Goal: Task Accomplishment & Management: Use online tool/utility

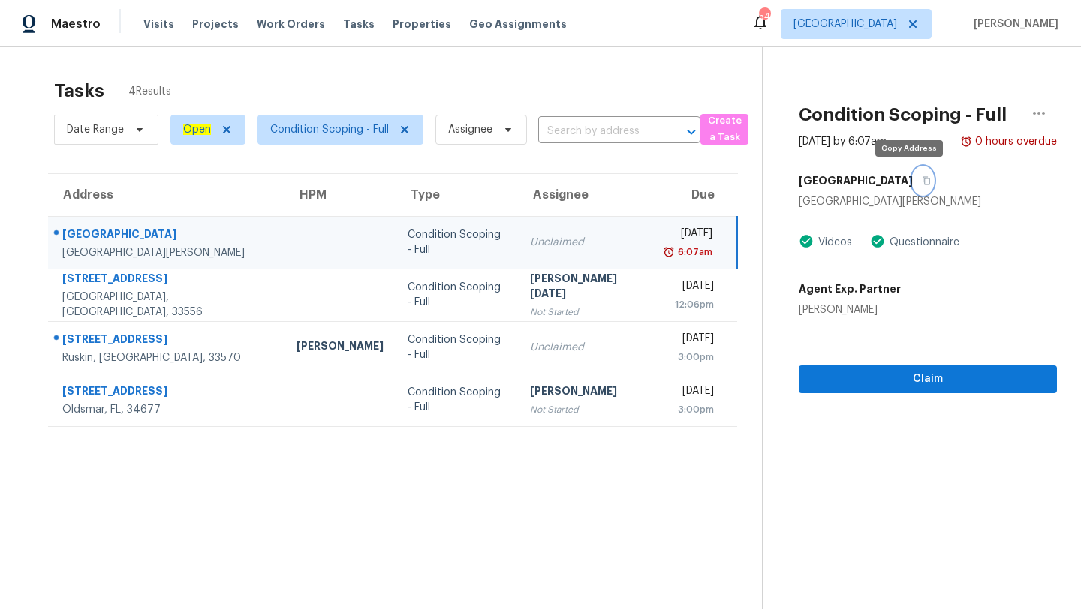
click at [923, 180] on icon "button" at bounding box center [927, 181] width 8 height 8
click at [888, 22] on span "[GEOGRAPHIC_DATA]" at bounding box center [845, 24] width 104 height 15
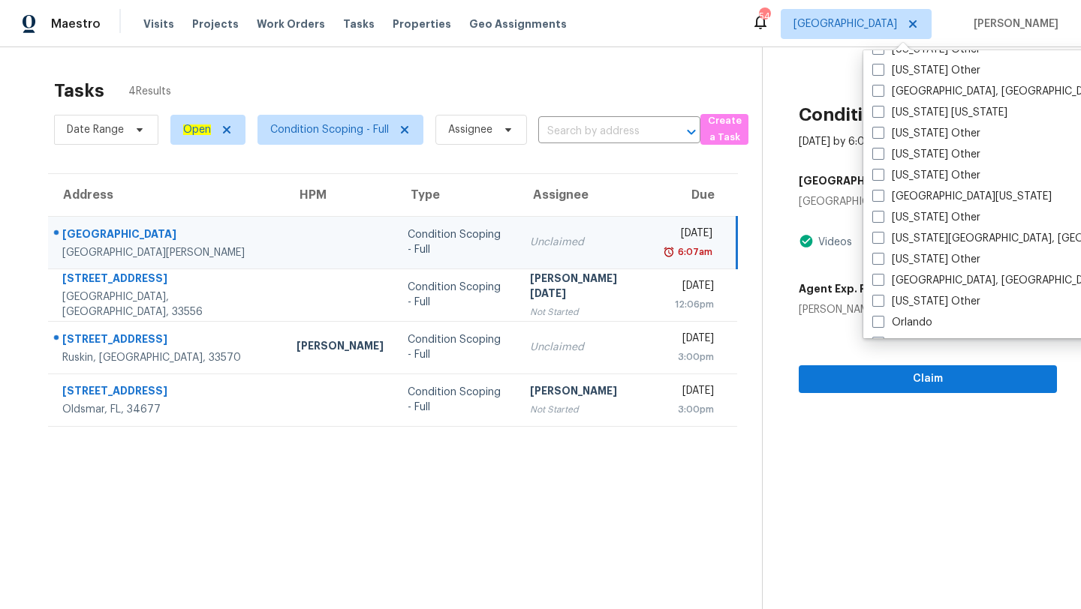
scroll to position [1502, 0]
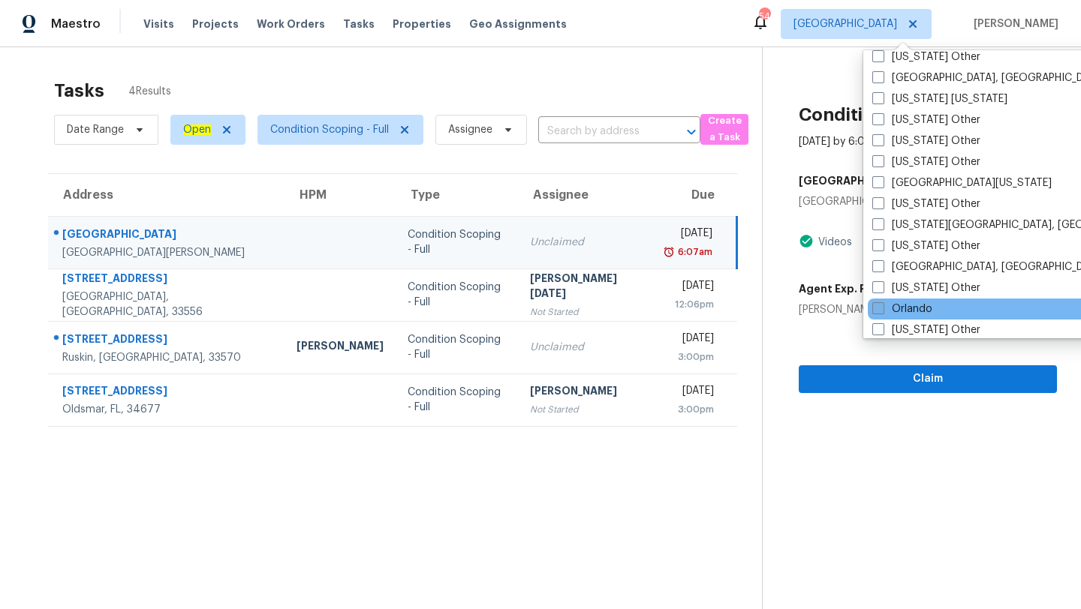
click at [886, 311] on label "Orlando" at bounding box center [902, 309] width 60 height 15
click at [882, 311] on input "Orlando" at bounding box center [877, 307] width 10 height 10
checkbox input "true"
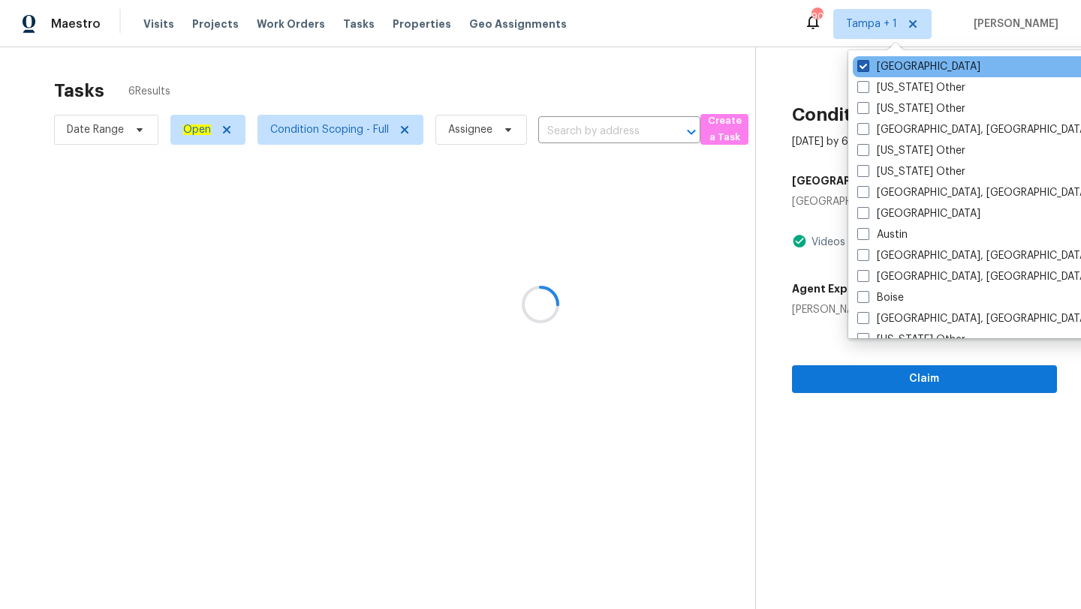
click at [877, 71] on label "[GEOGRAPHIC_DATA]" at bounding box center [918, 66] width 123 height 15
click at [867, 69] on input "[GEOGRAPHIC_DATA]" at bounding box center [862, 64] width 10 height 10
checkbox input "false"
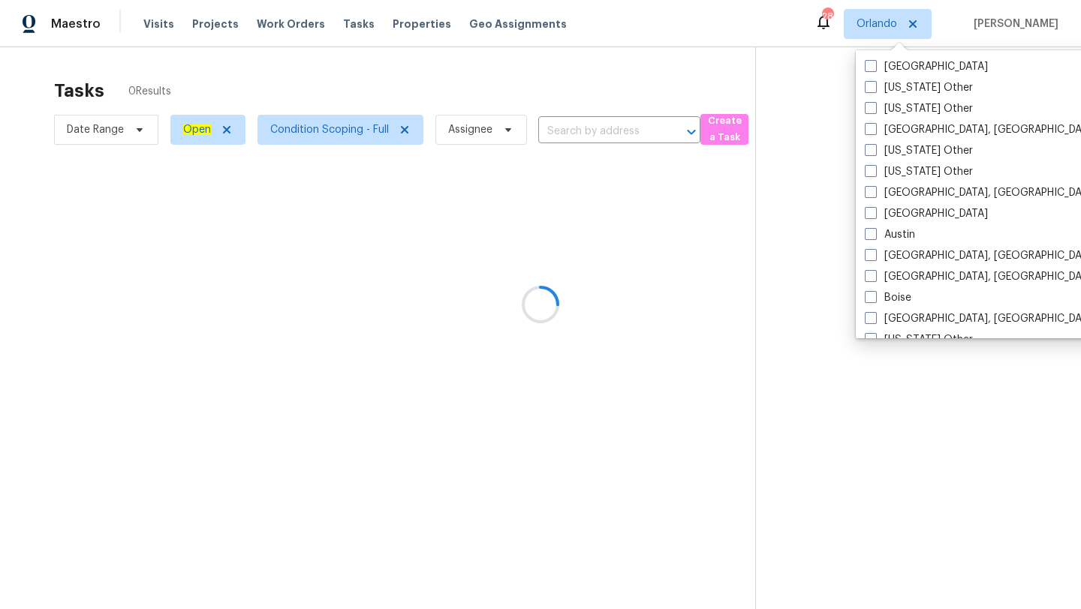
click at [593, 83] on div at bounding box center [540, 304] width 1081 height 609
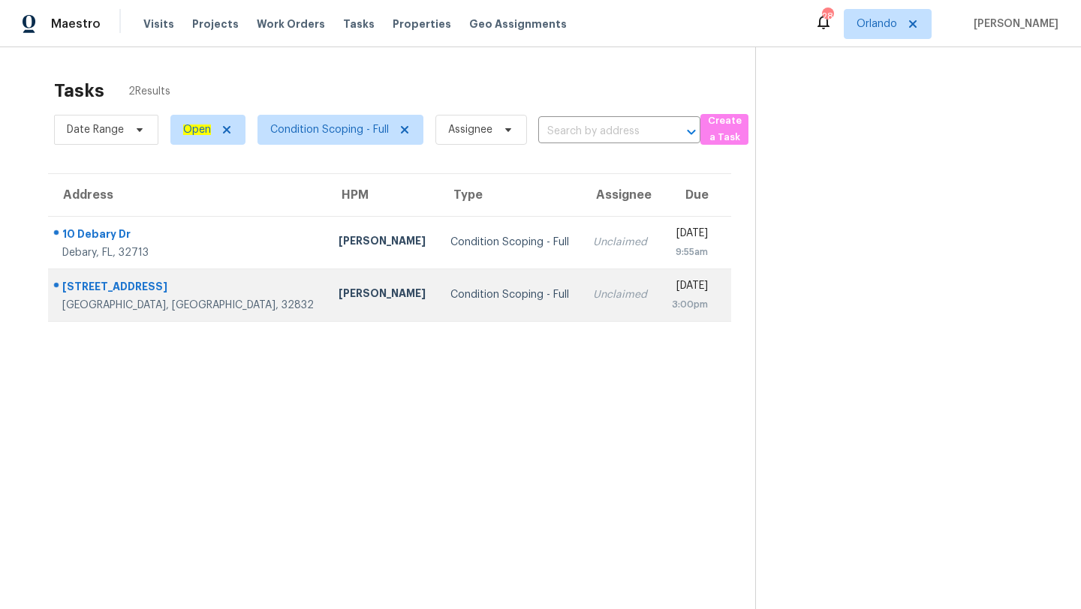
click at [484, 291] on div "Condition Scoping - Full" at bounding box center [509, 294] width 119 height 15
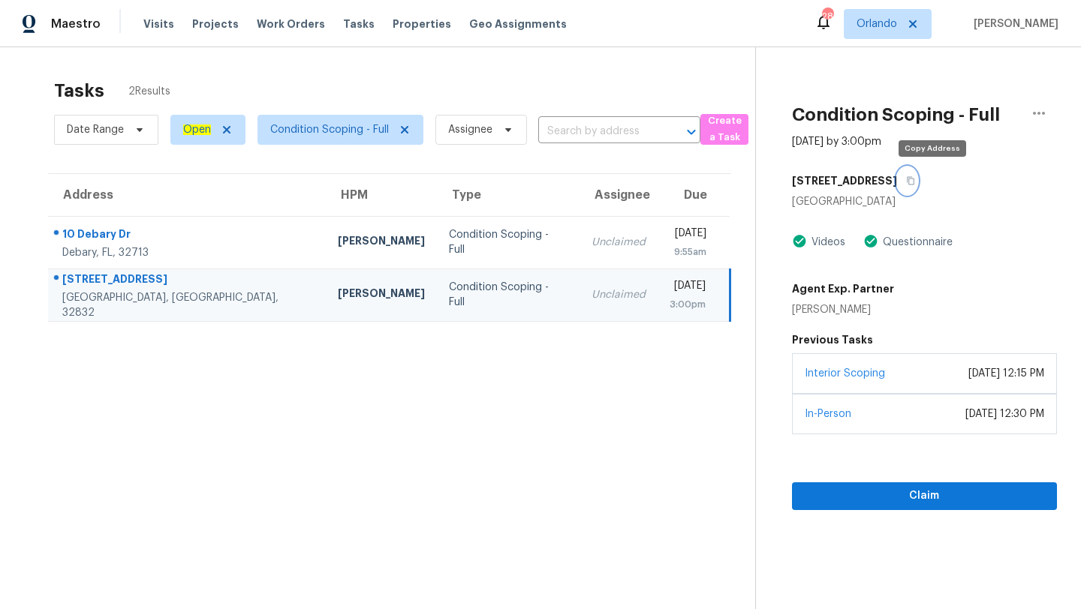
click at [915, 179] on icon "button" at bounding box center [910, 180] width 9 height 9
click at [886, 35] on span "Orlando" at bounding box center [888, 24] width 88 height 30
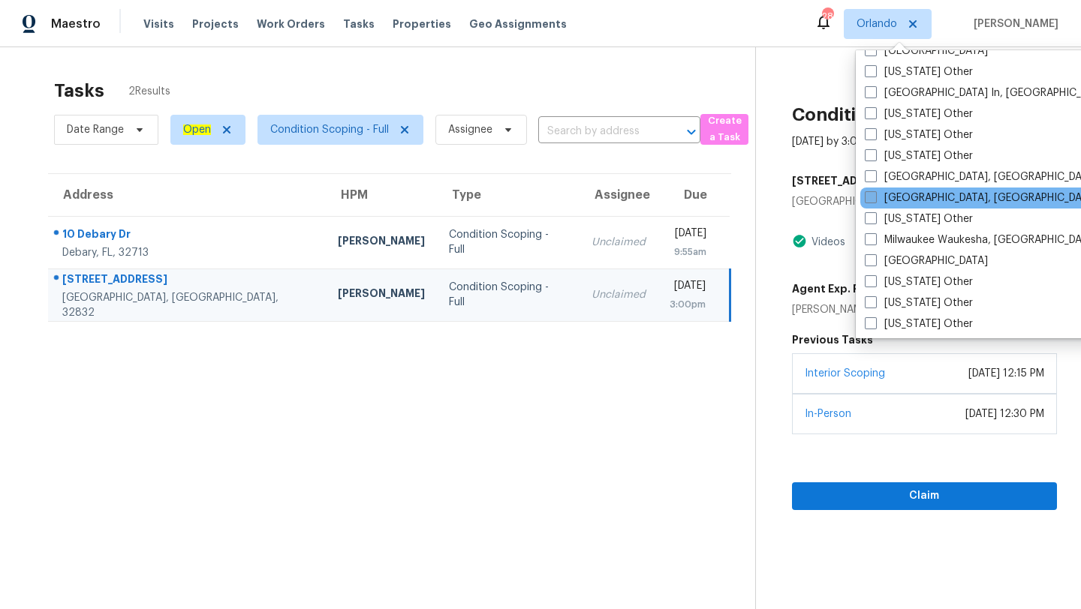
click at [884, 198] on label "Miami, FL" at bounding box center [981, 198] width 233 height 15
click at [874, 198] on input "Miami, FL" at bounding box center [870, 196] width 10 height 10
checkbox input "true"
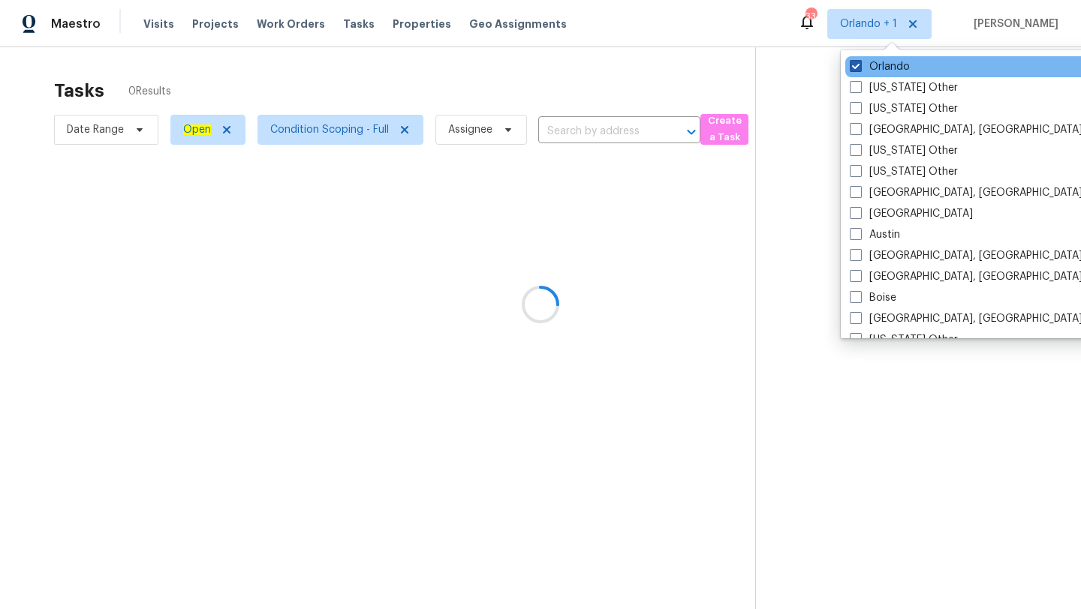
click at [865, 67] on label "Orlando" at bounding box center [880, 66] width 60 height 15
click at [859, 67] on input "Orlando" at bounding box center [855, 64] width 10 height 10
checkbox input "false"
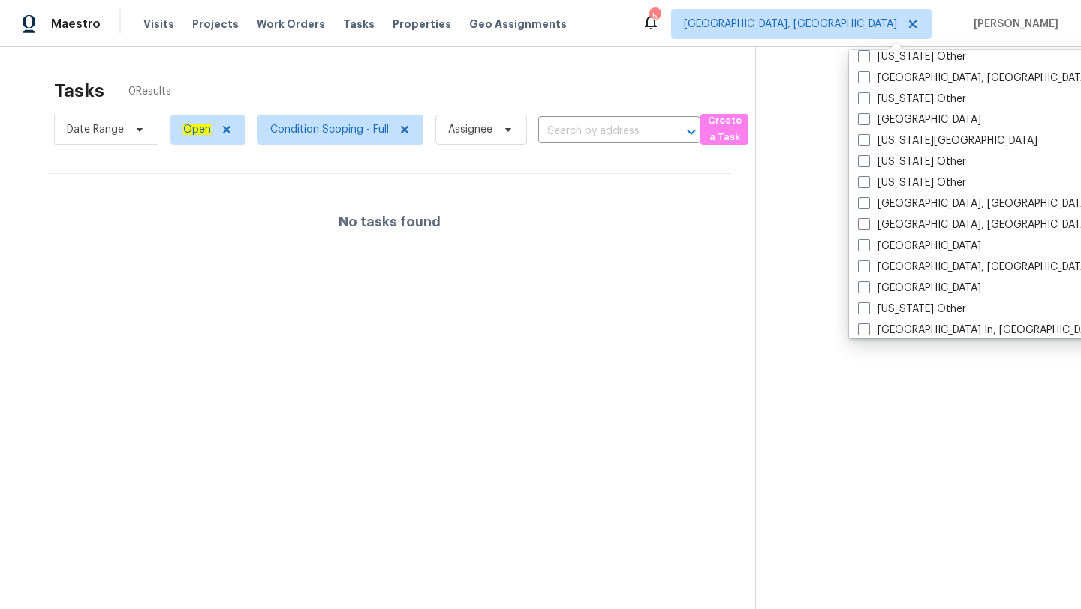
scroll to position [866, 0]
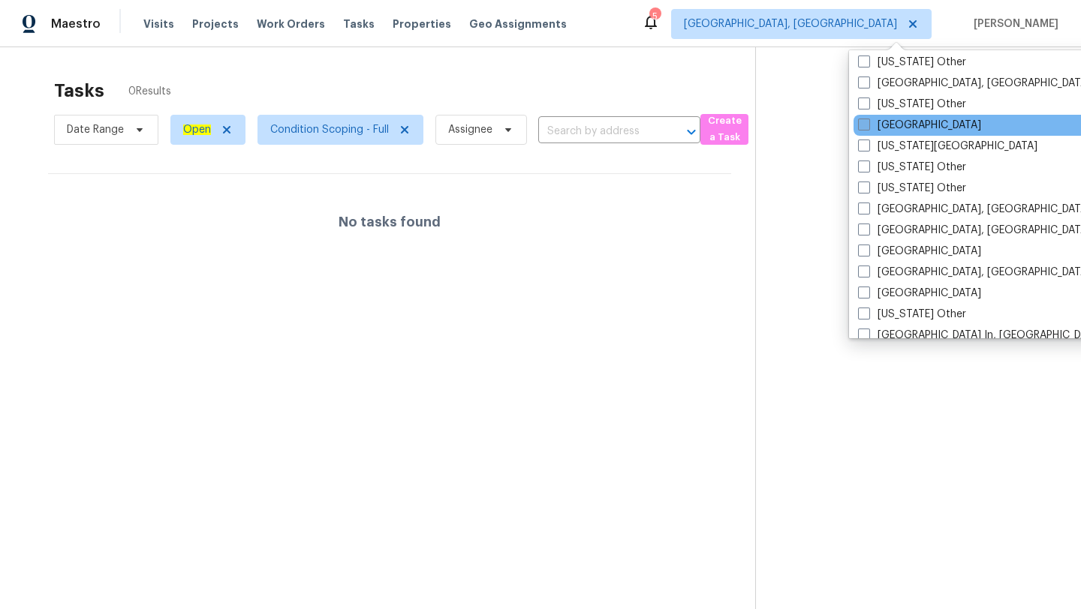
click at [863, 124] on span at bounding box center [864, 125] width 12 height 12
click at [863, 124] on input "Jacksonville" at bounding box center [863, 123] width 10 height 10
checkbox input "true"
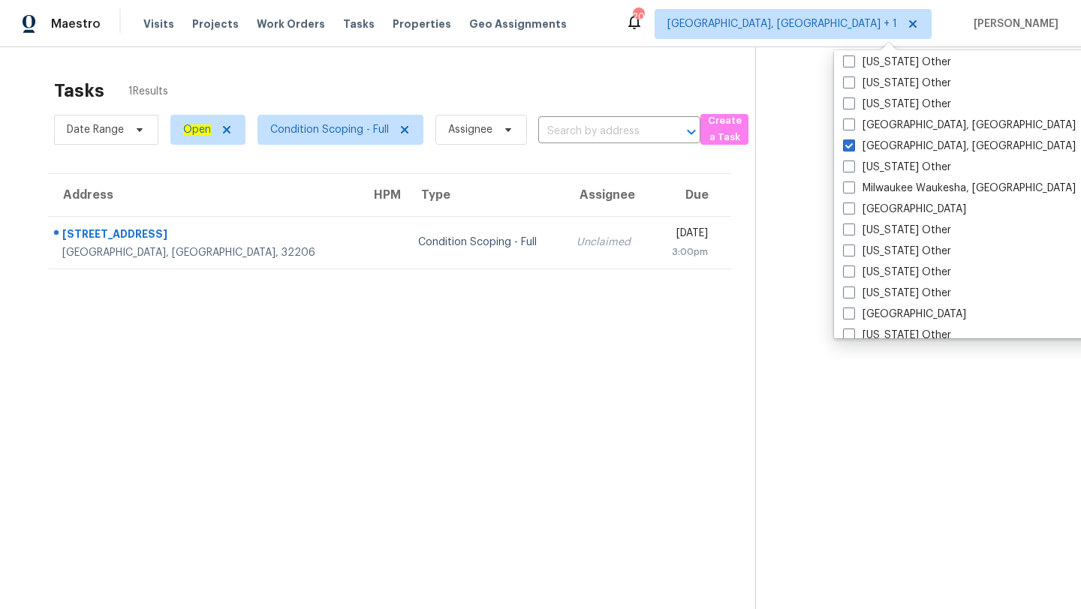
scroll to position [1042, 0]
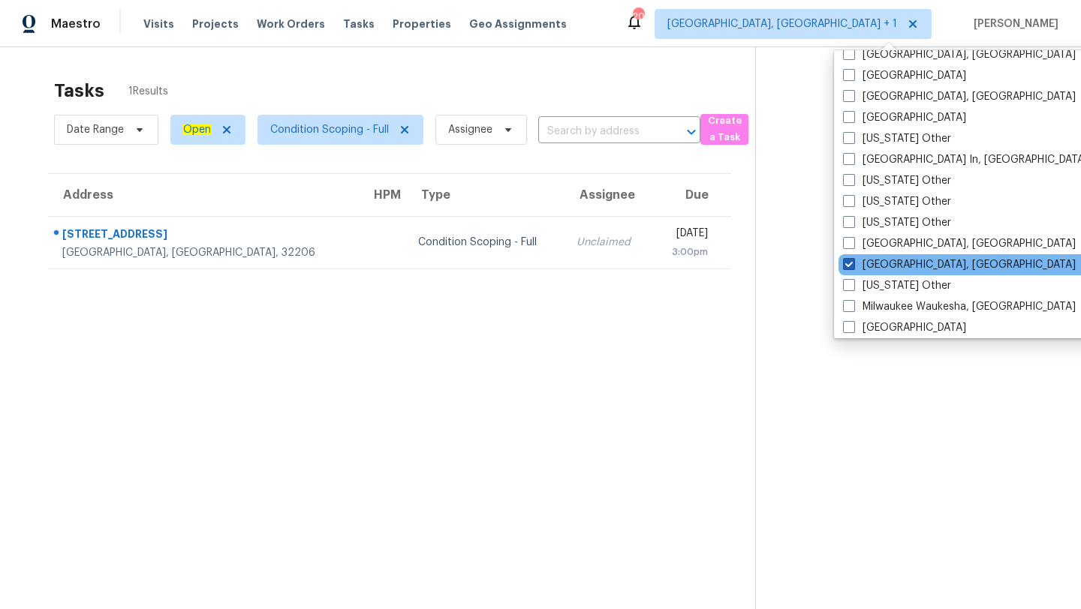
click at [864, 264] on label "Miami, FL" at bounding box center [959, 264] width 233 height 15
click at [853, 264] on input "Miami, FL" at bounding box center [848, 262] width 10 height 10
checkbox input "false"
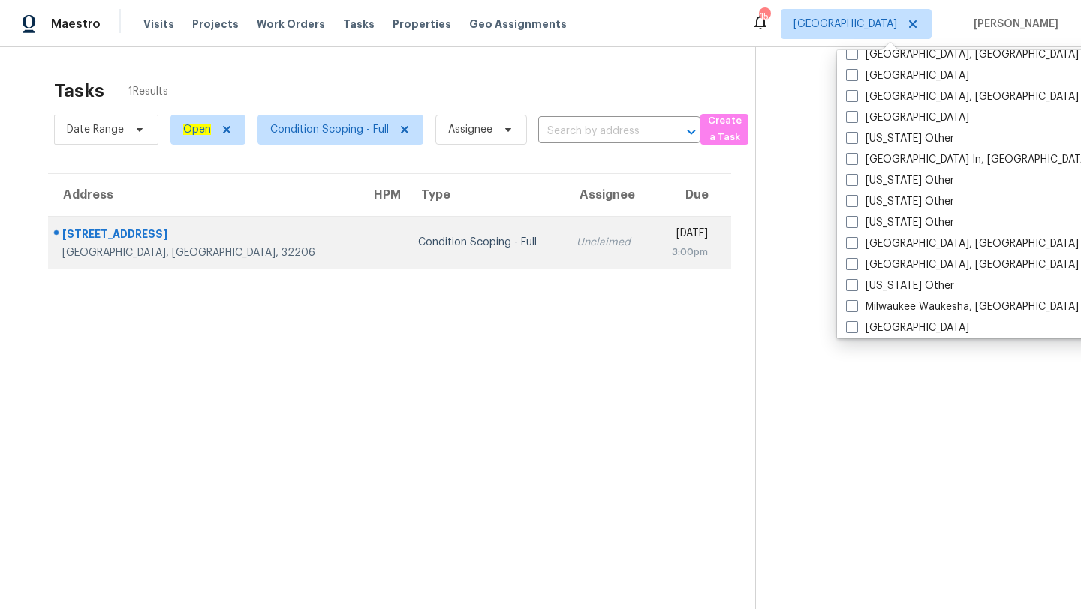
click at [416, 254] on td "Condition Scoping - Full" at bounding box center [485, 242] width 159 height 53
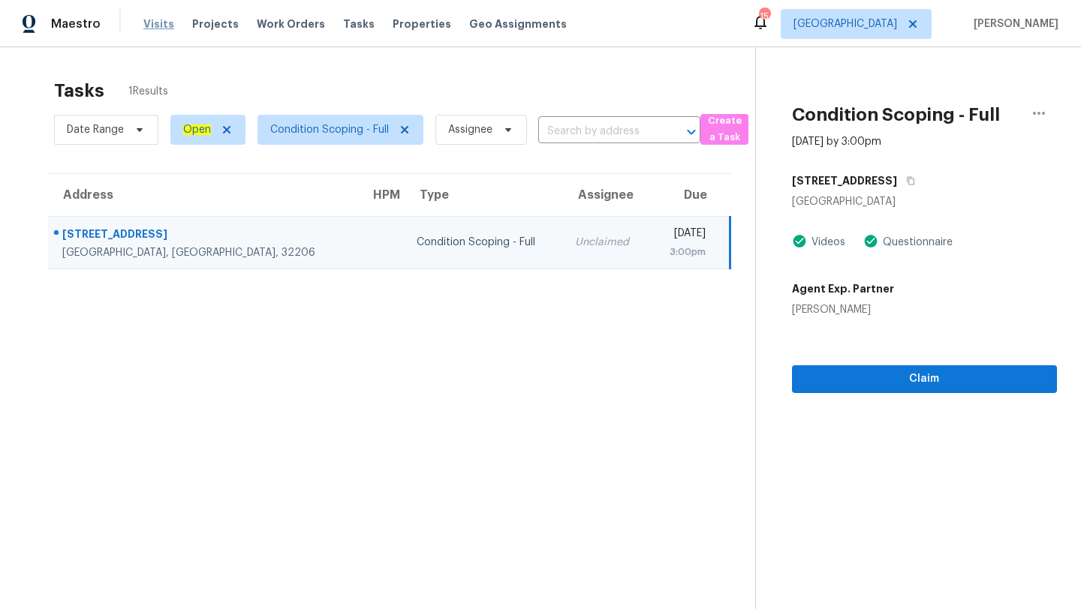
click at [157, 21] on span "Visits" at bounding box center [158, 24] width 31 height 15
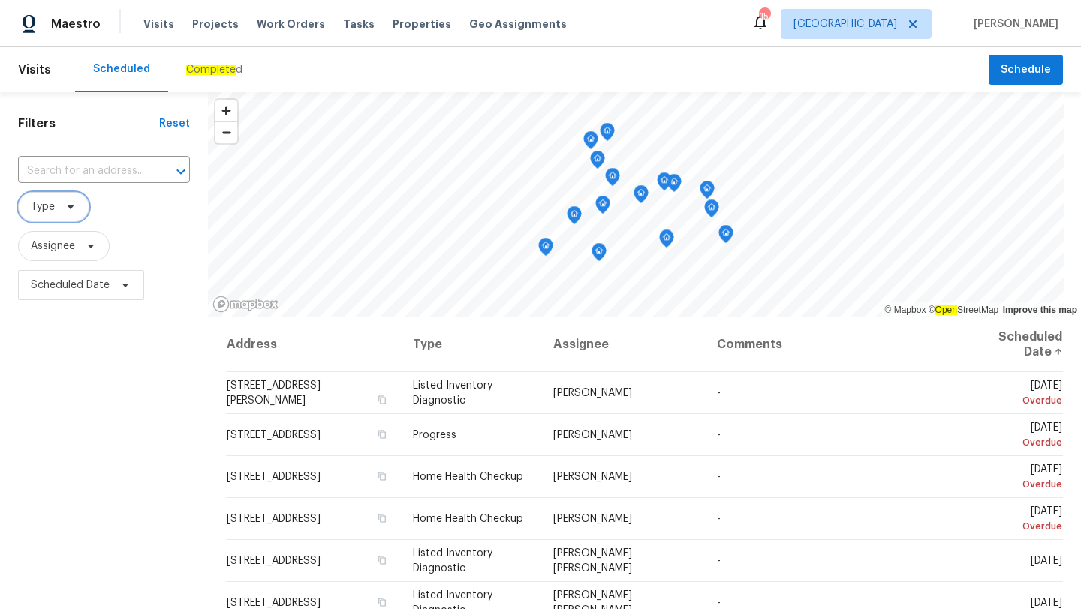
click at [59, 194] on span "Type" at bounding box center [53, 207] width 71 height 30
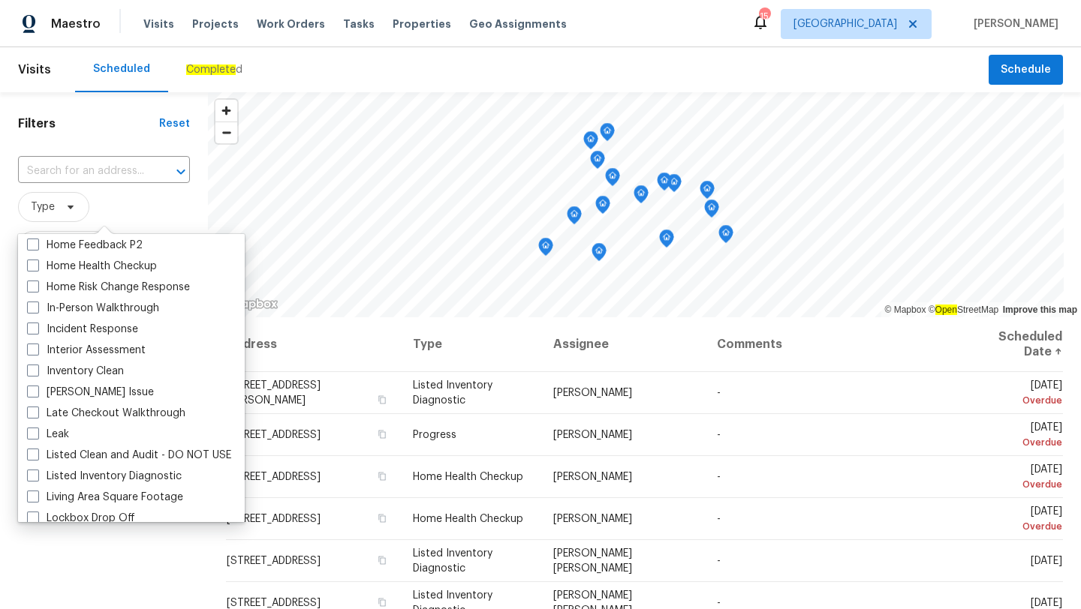
scroll to position [531, 0]
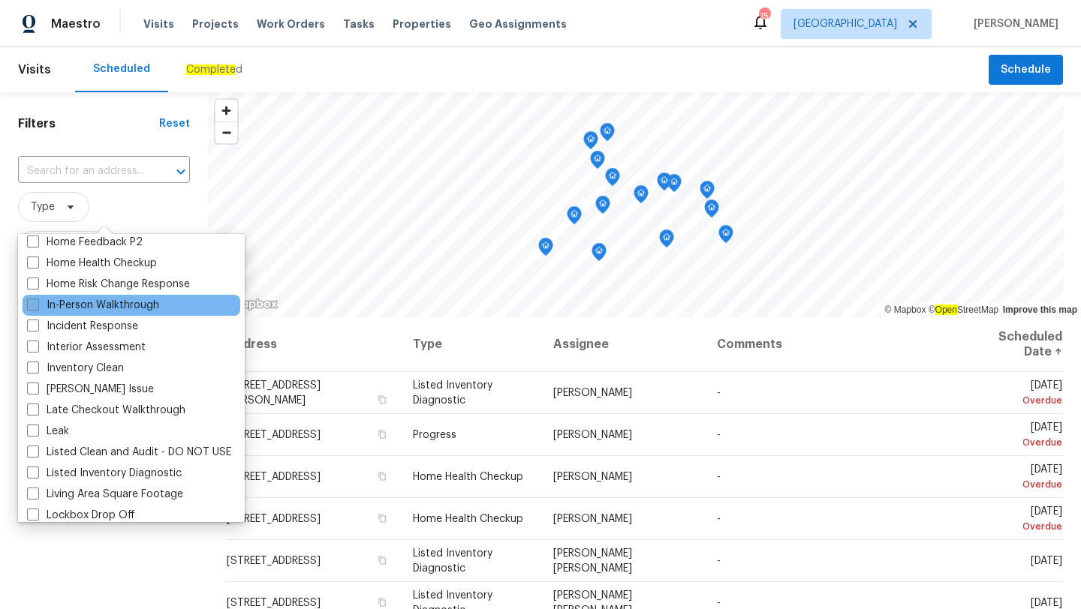
click at [39, 308] on label "In-Person Walkthrough" at bounding box center [93, 305] width 132 height 15
click at [37, 308] on input "In-Person Walkthrough" at bounding box center [32, 303] width 10 height 10
checkbox input "true"
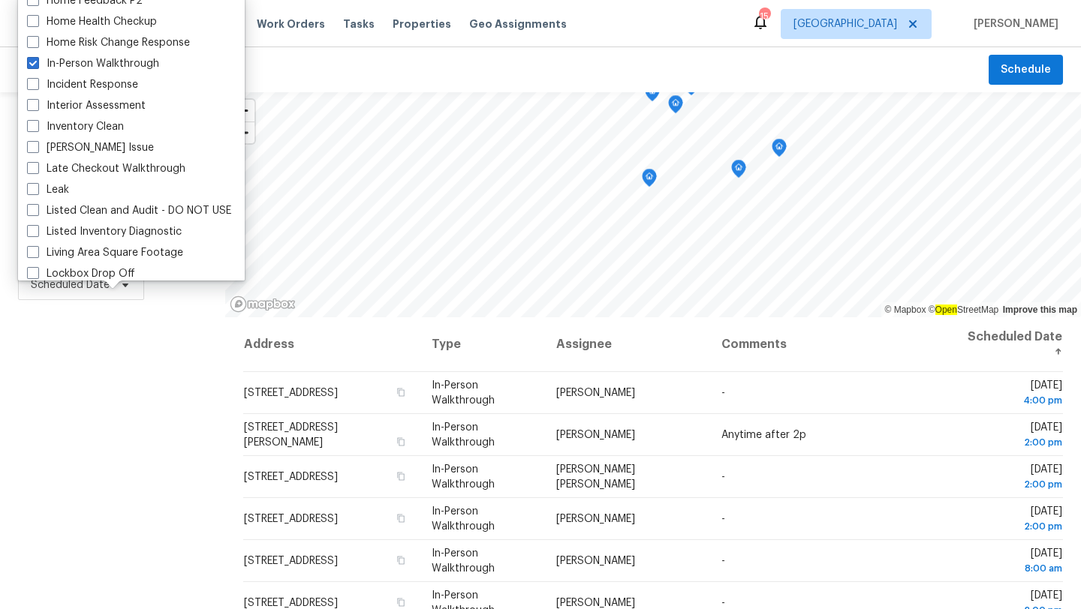
click at [96, 465] on div "Filters Reset ​ In-Person Walkthrough Assignee Scheduled Date" at bounding box center [112, 448] width 225 height 713
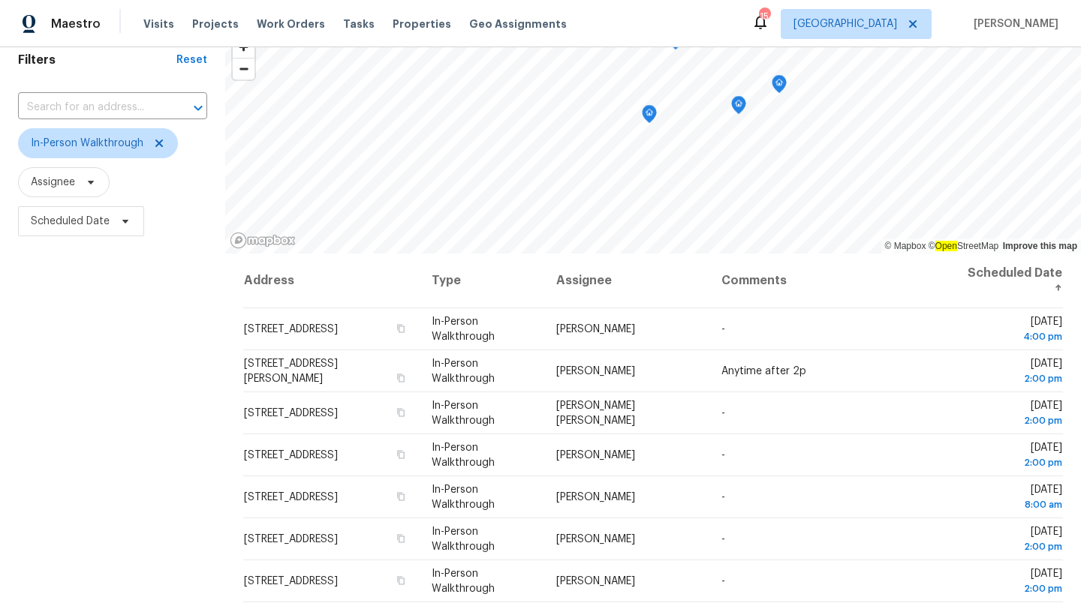
scroll to position [65, 0]
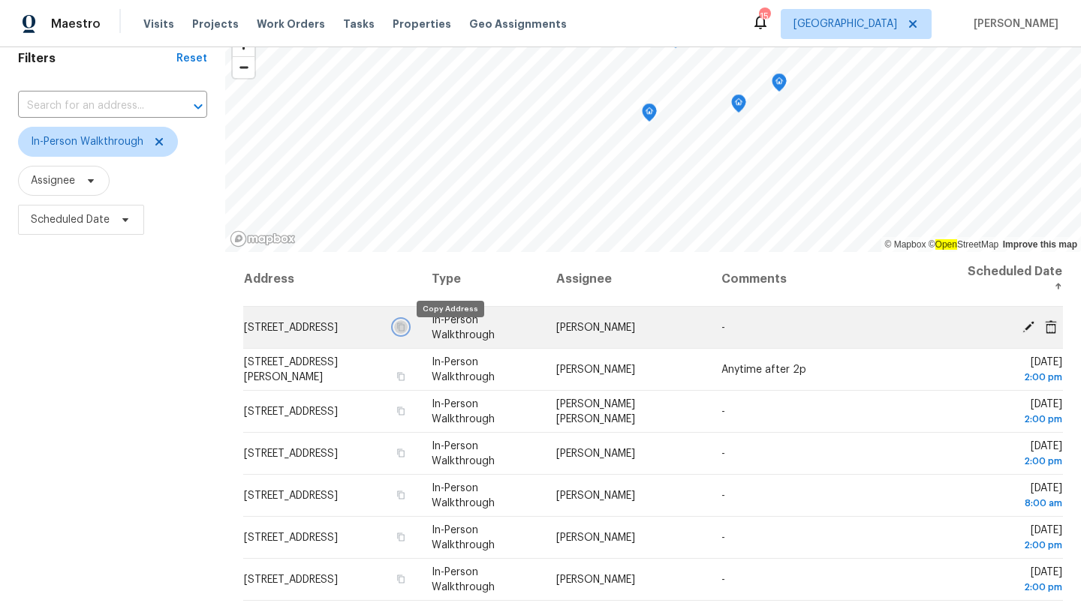
click at [405, 332] on icon "button" at bounding box center [400, 327] width 9 height 9
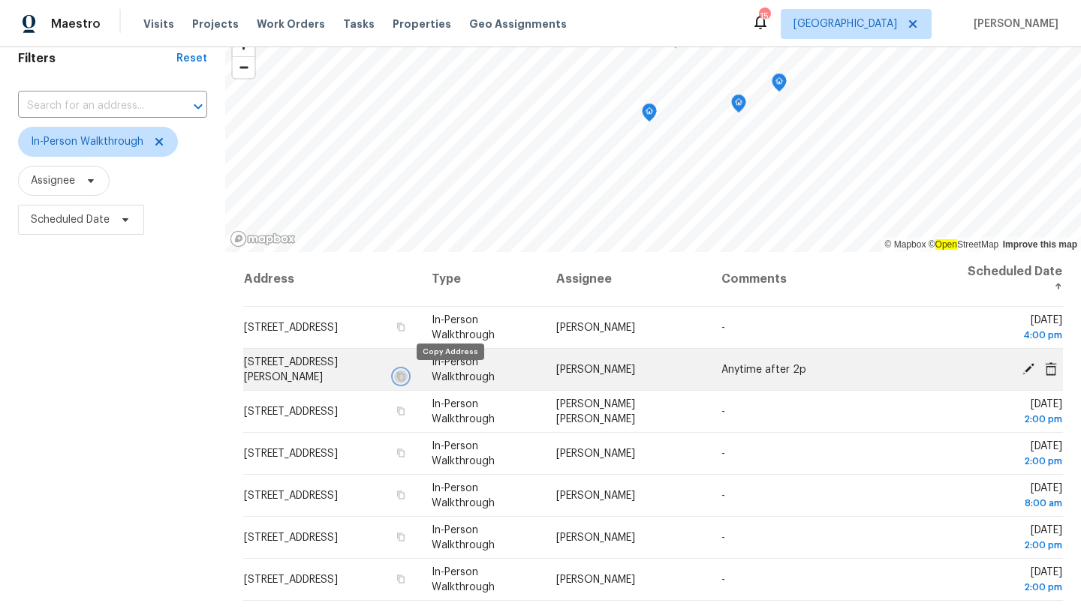
click at [405, 375] on icon "button" at bounding box center [401, 376] width 8 height 8
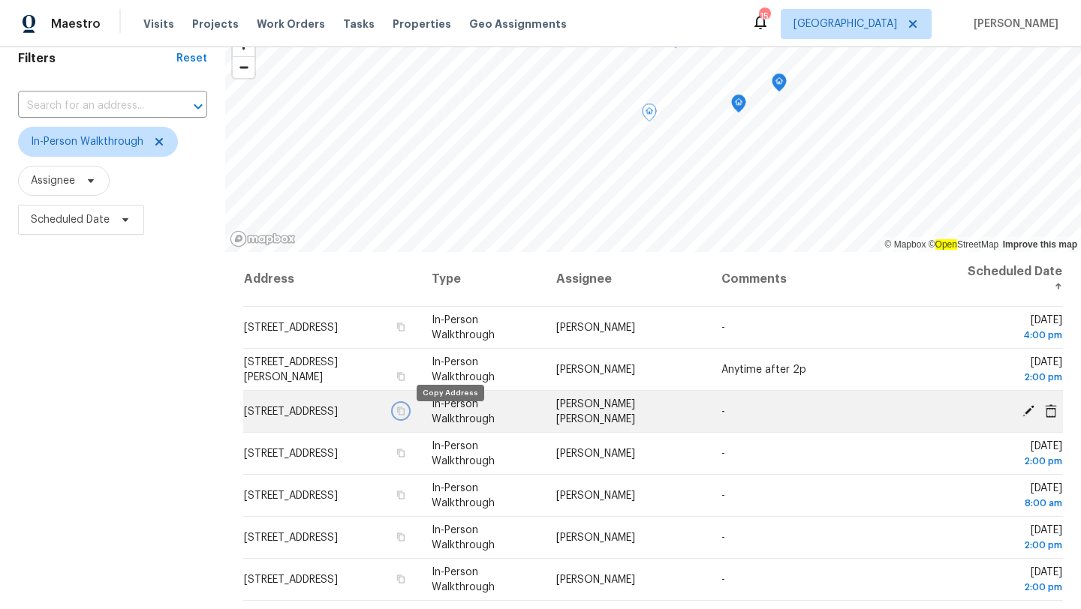
click at [405, 416] on icon "button" at bounding box center [400, 411] width 9 height 9
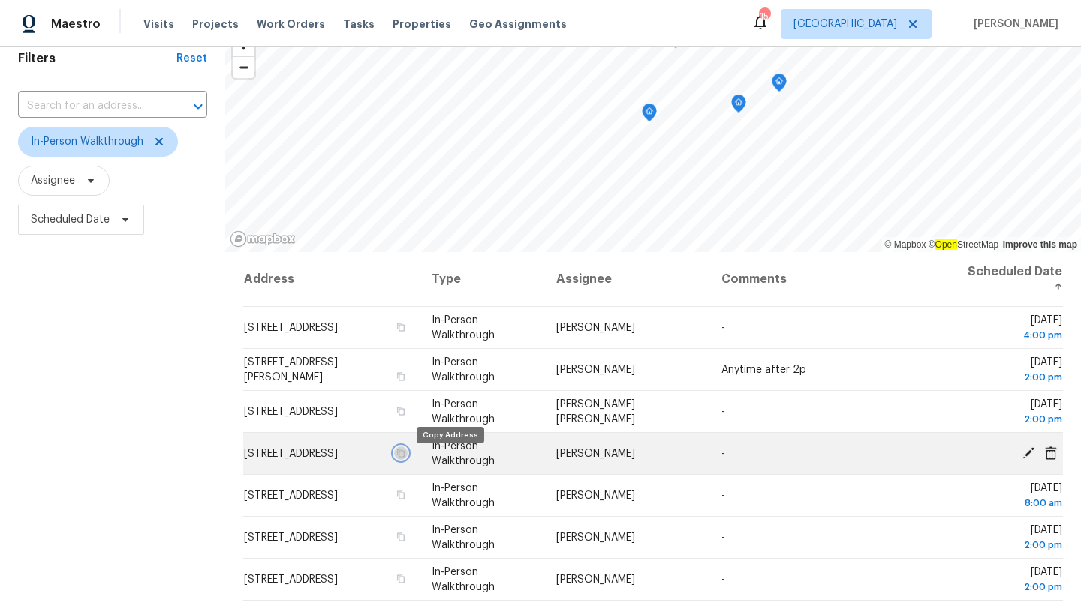
click at [405, 457] on icon "button" at bounding box center [401, 453] width 8 height 8
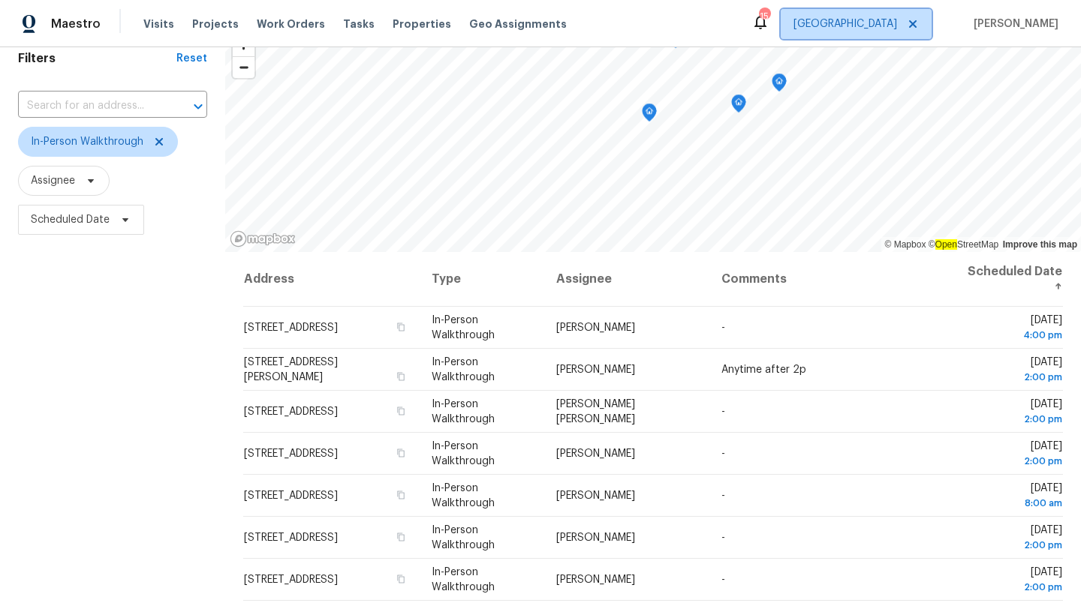
click at [886, 29] on span "[GEOGRAPHIC_DATA]" at bounding box center [845, 24] width 104 height 15
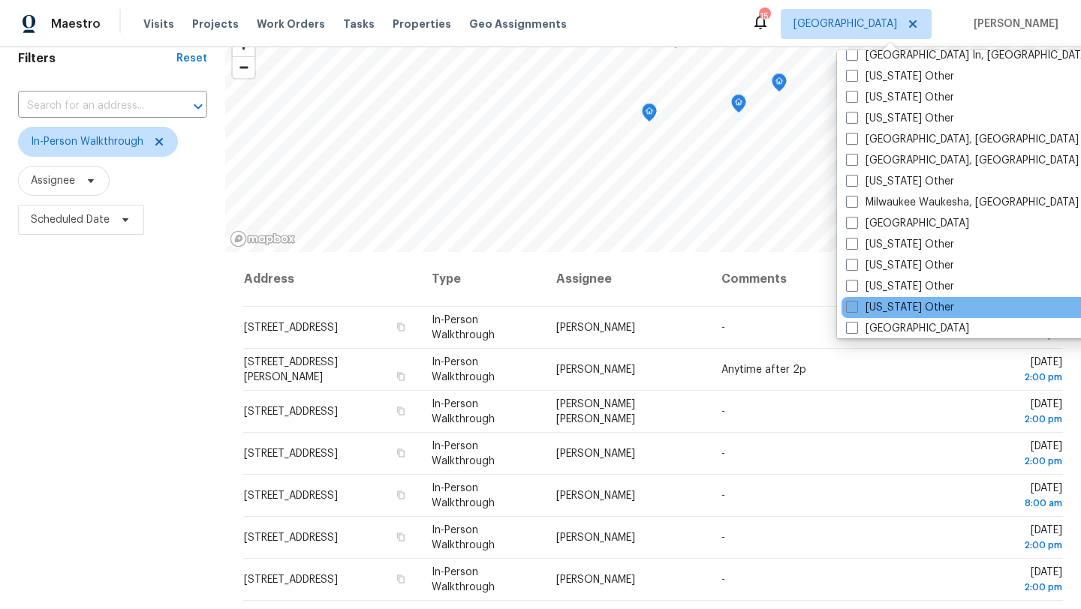
scroll to position [1121, 0]
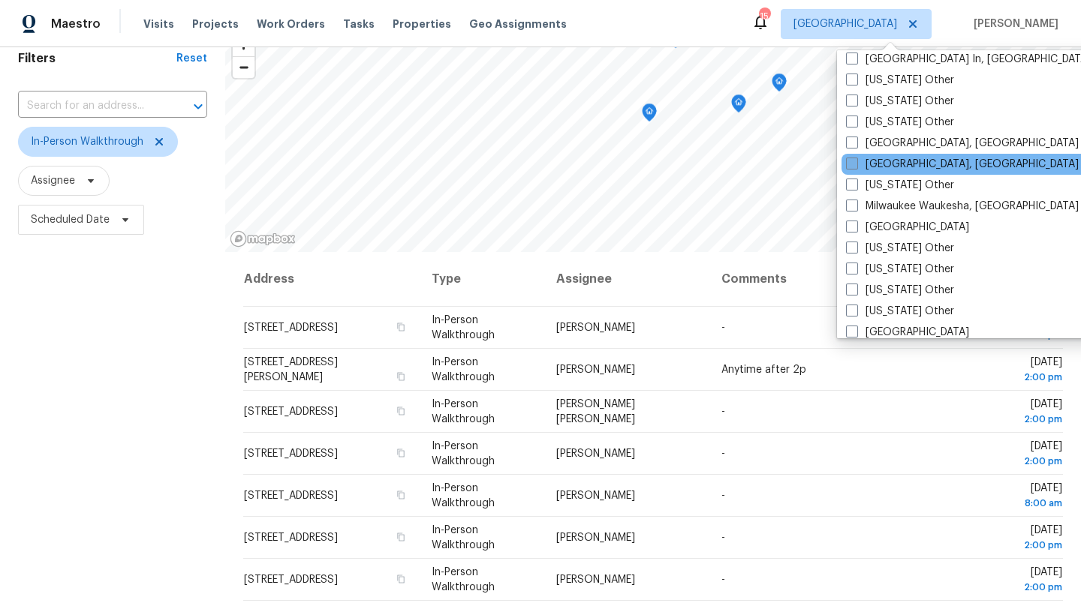
click at [852, 165] on span at bounding box center [852, 164] width 12 height 12
click at [852, 165] on input "[GEOGRAPHIC_DATA], [GEOGRAPHIC_DATA]" at bounding box center [851, 162] width 10 height 10
checkbox input "true"
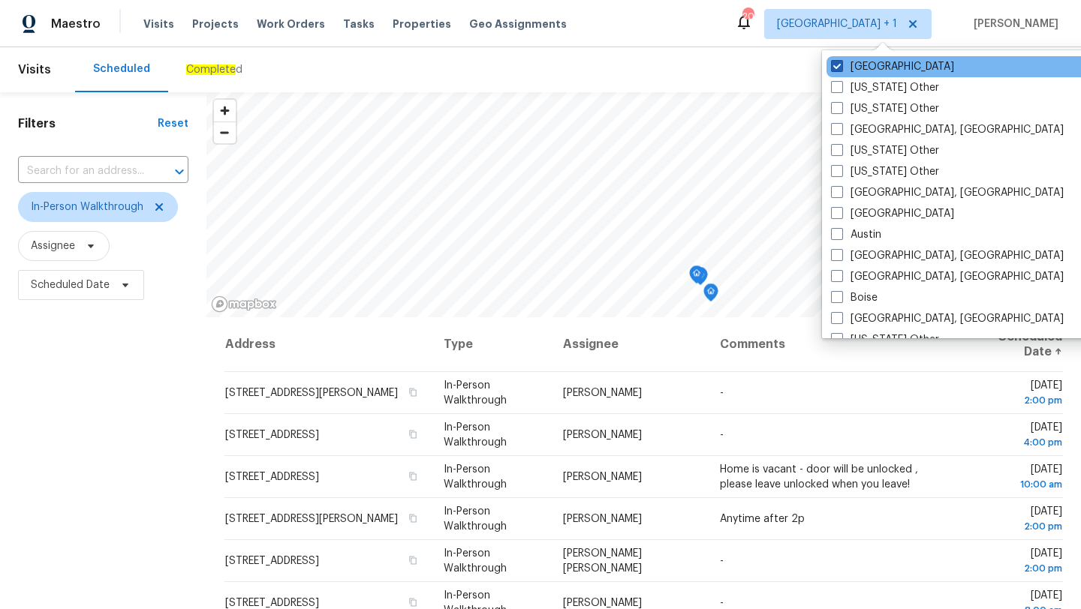
click at [839, 66] on span at bounding box center [837, 66] width 12 height 12
click at [839, 66] on input "[GEOGRAPHIC_DATA]" at bounding box center [836, 64] width 10 height 10
checkbox input "false"
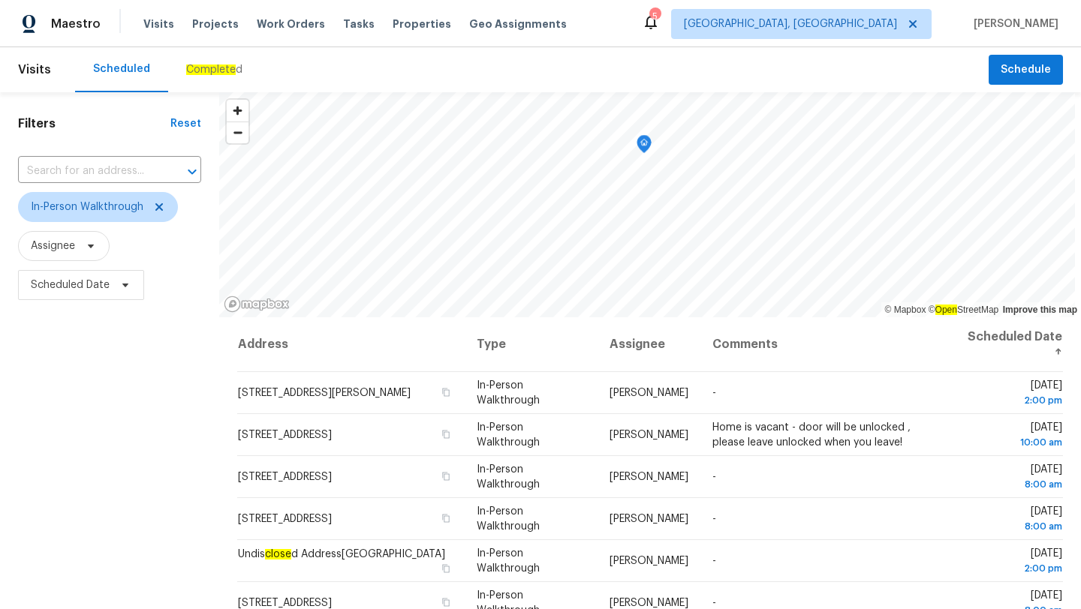
click at [203, 421] on div "Filters Reset ​ In-Person Walkthrough Assignee Scheduled Date" at bounding box center [109, 448] width 219 height 713
click at [179, 380] on div "Filters Reset ​ In-Person Walkthrough Assignee Scheduled Date" at bounding box center [109, 448] width 219 height 713
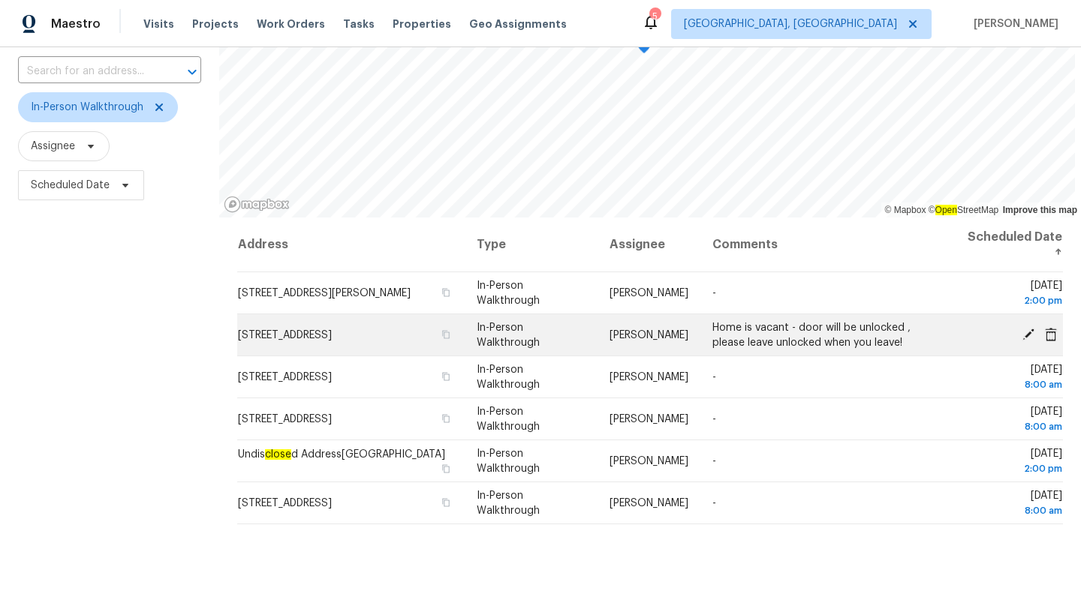
scroll to position [108, 0]
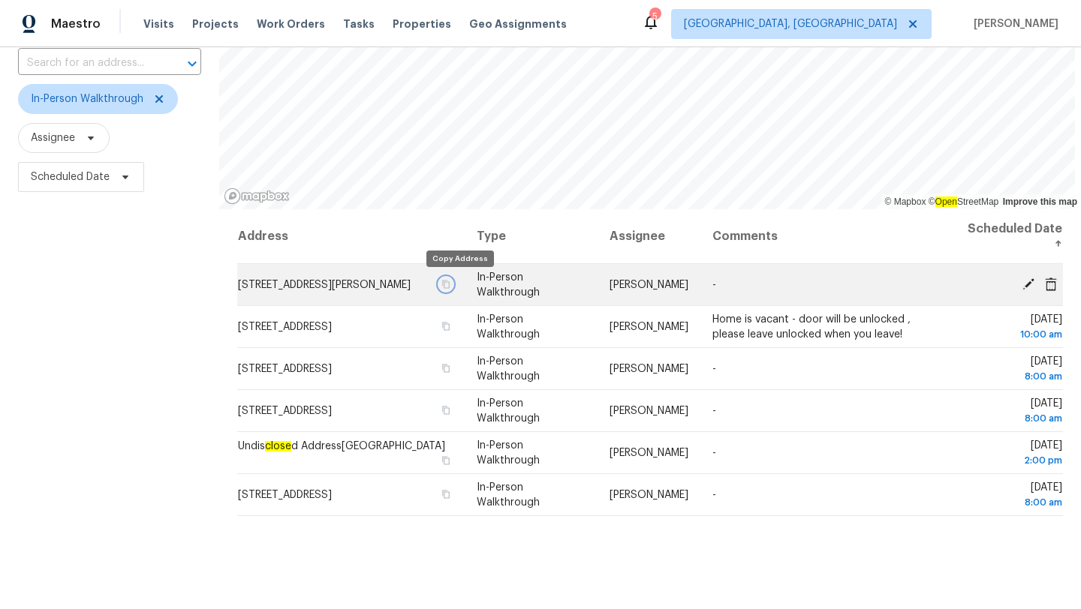
click at [450, 284] on icon "button" at bounding box center [445, 284] width 9 height 9
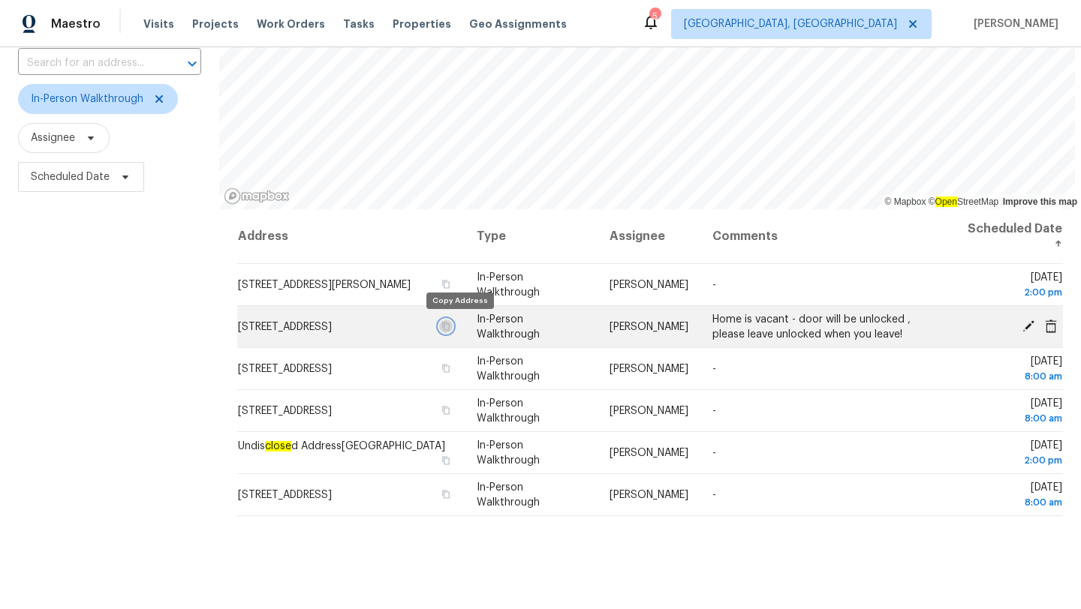
click at [450, 323] on icon "button" at bounding box center [447, 326] width 8 height 8
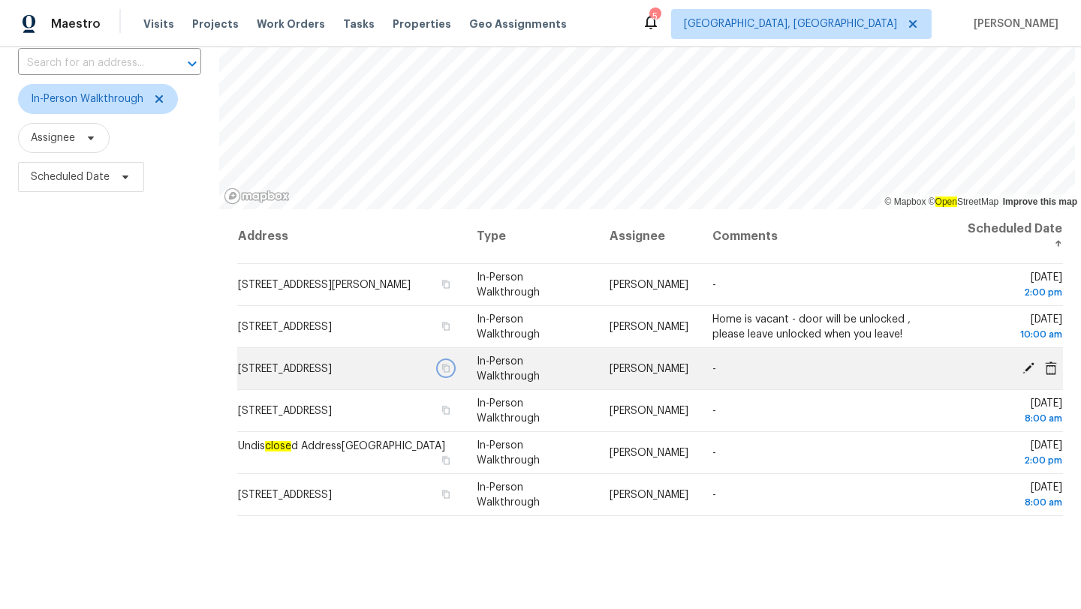
click at [450, 372] on icon "button" at bounding box center [447, 368] width 8 height 8
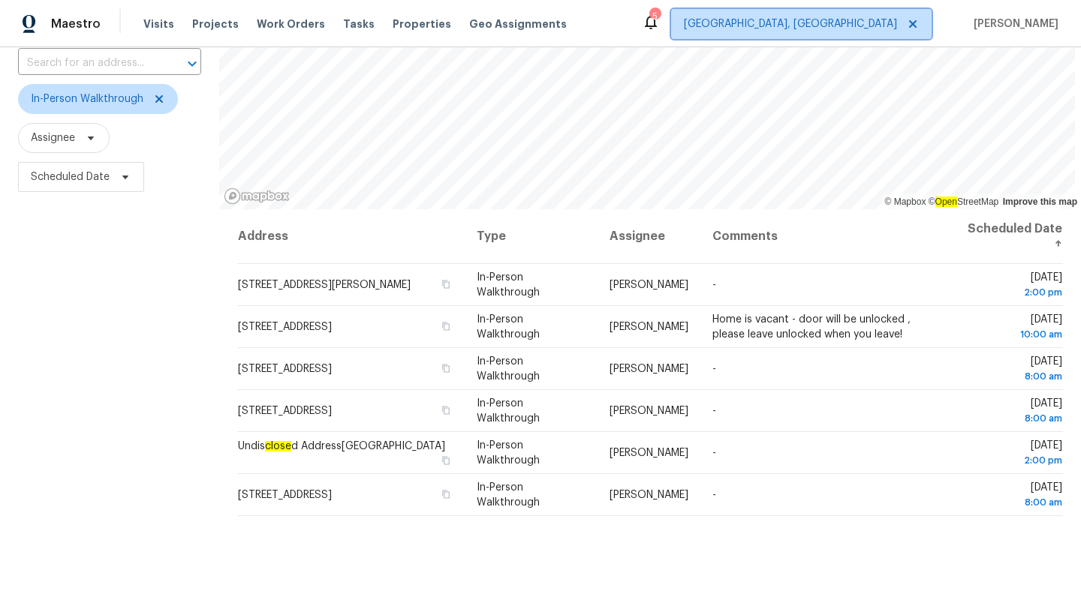
click at [876, 13] on span "[GEOGRAPHIC_DATA], [GEOGRAPHIC_DATA]" at bounding box center [801, 24] width 260 height 30
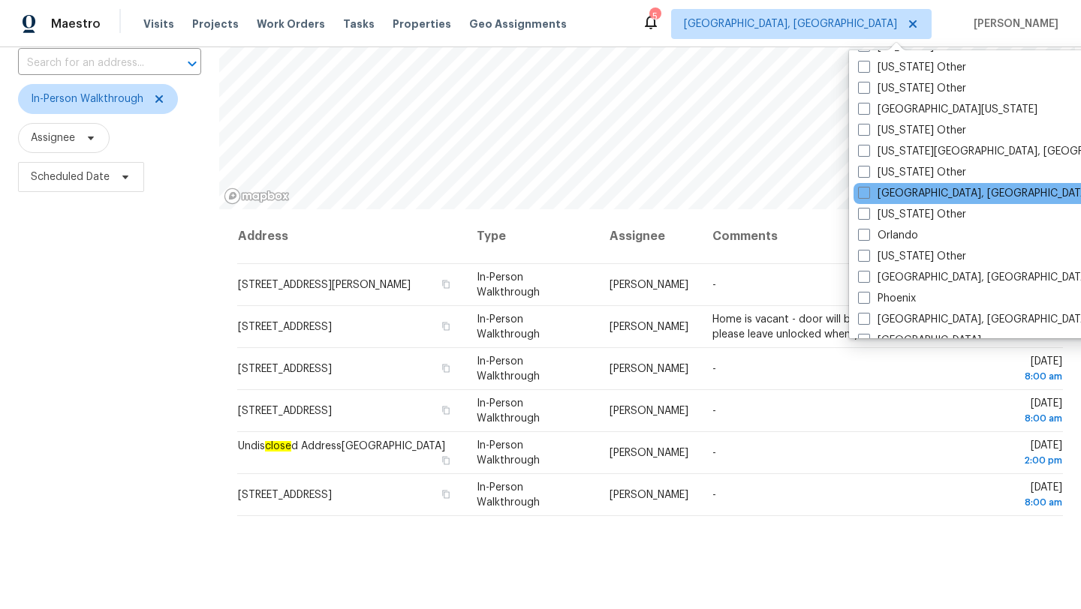
scroll to position [1551, 0]
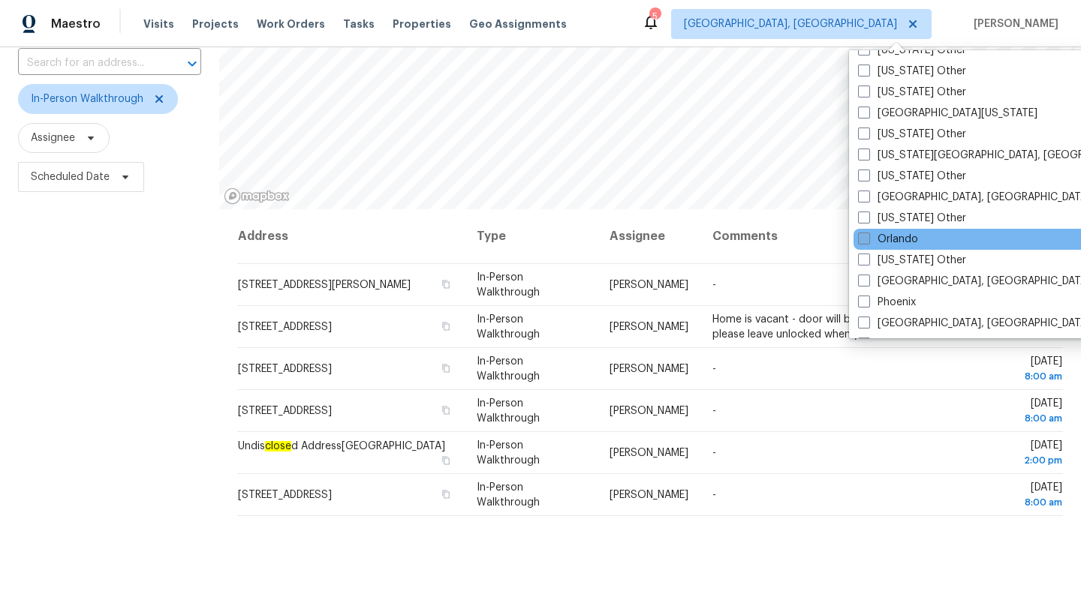
click at [871, 239] on label "Orlando" at bounding box center [888, 239] width 60 height 15
click at [868, 239] on input "Orlando" at bounding box center [863, 237] width 10 height 10
checkbox input "true"
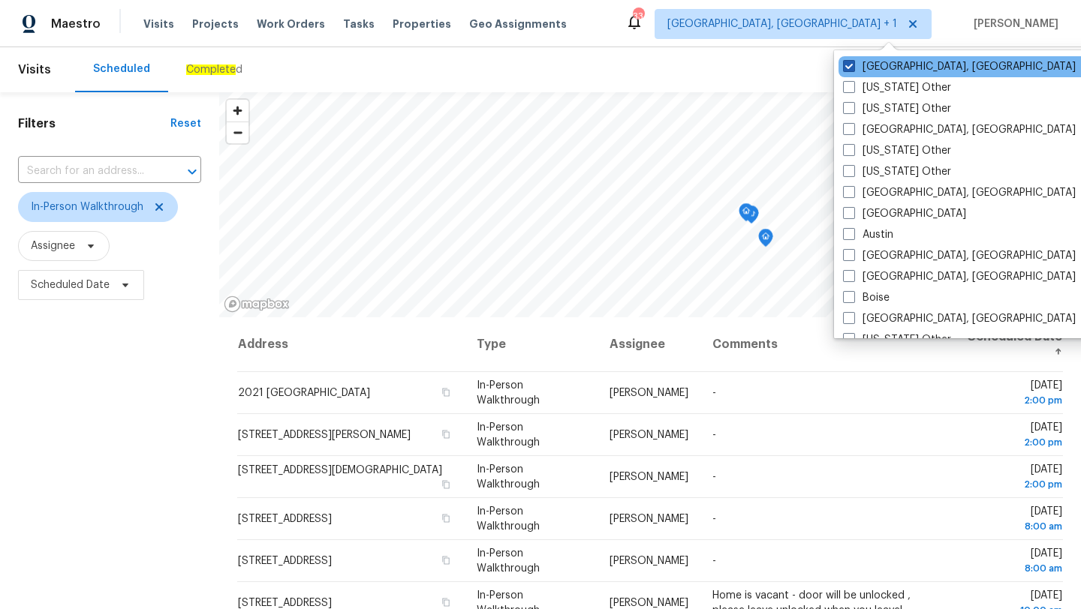
click at [865, 64] on label "[GEOGRAPHIC_DATA], [GEOGRAPHIC_DATA]" at bounding box center [959, 66] width 233 height 15
click at [853, 64] on input "[GEOGRAPHIC_DATA], [GEOGRAPHIC_DATA]" at bounding box center [848, 64] width 10 height 10
checkbox input "false"
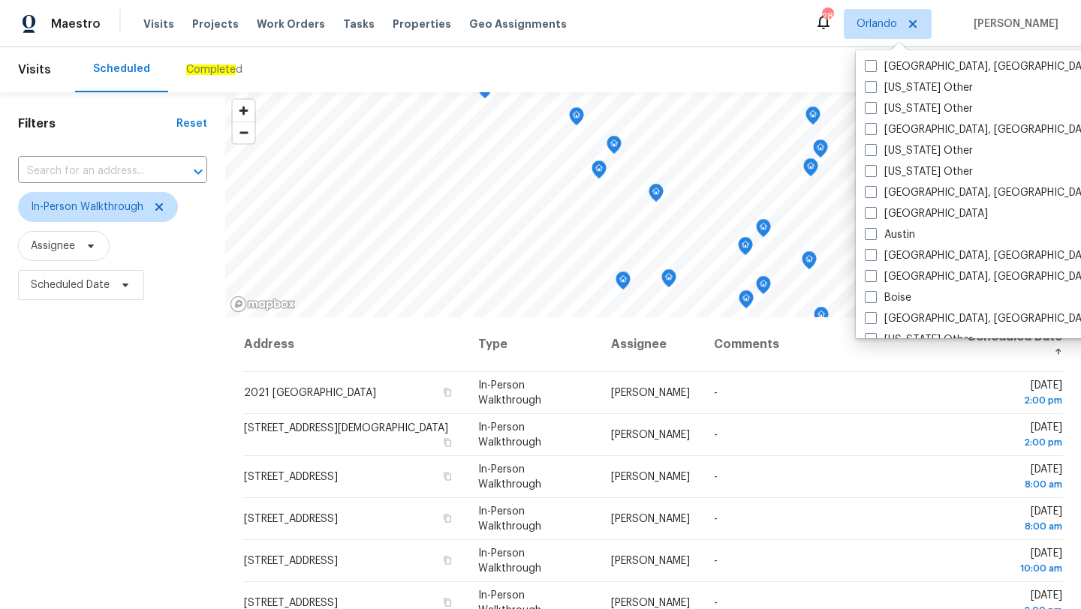
click at [123, 375] on div "Filters Reset ​ In-Person Walkthrough Assignee Scheduled Date" at bounding box center [112, 448] width 225 height 713
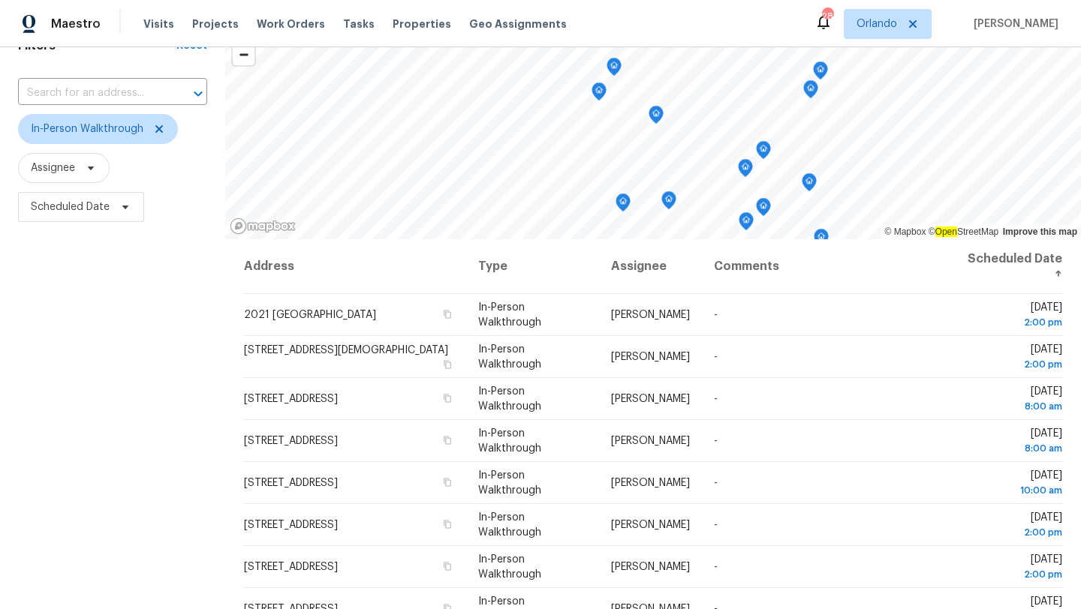
scroll to position [195, 0]
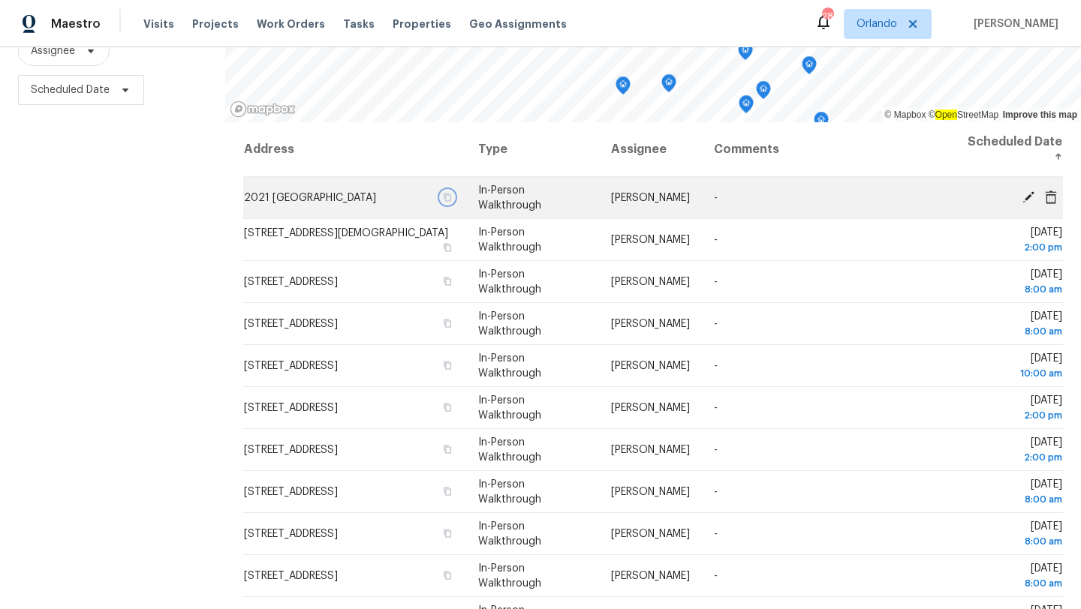
click at [452, 196] on icon "button" at bounding box center [447, 197] width 9 height 9
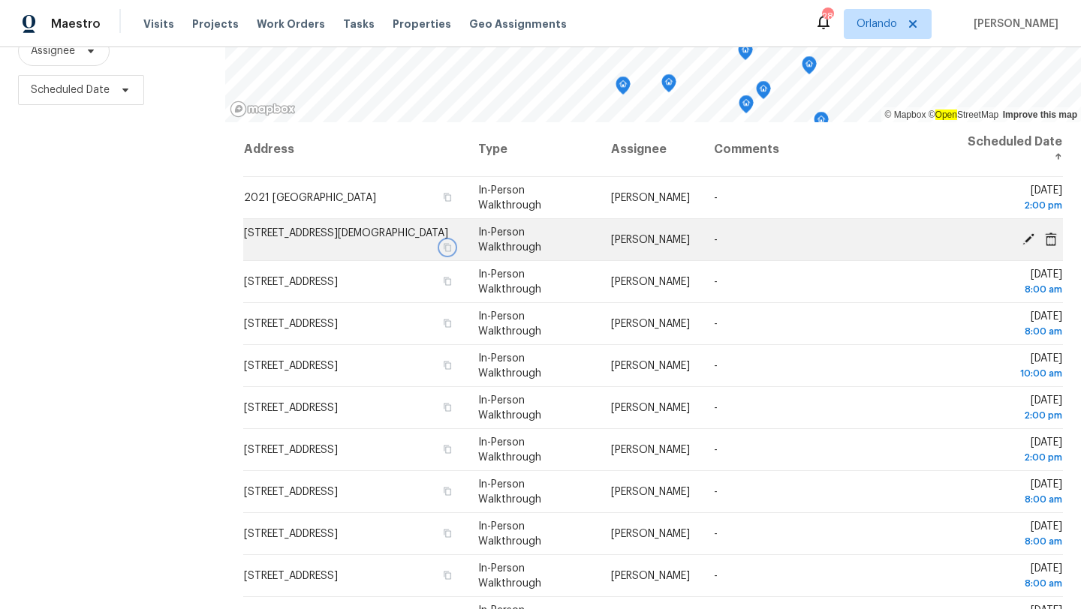
click at [452, 243] on icon "button" at bounding box center [447, 247] width 9 height 9
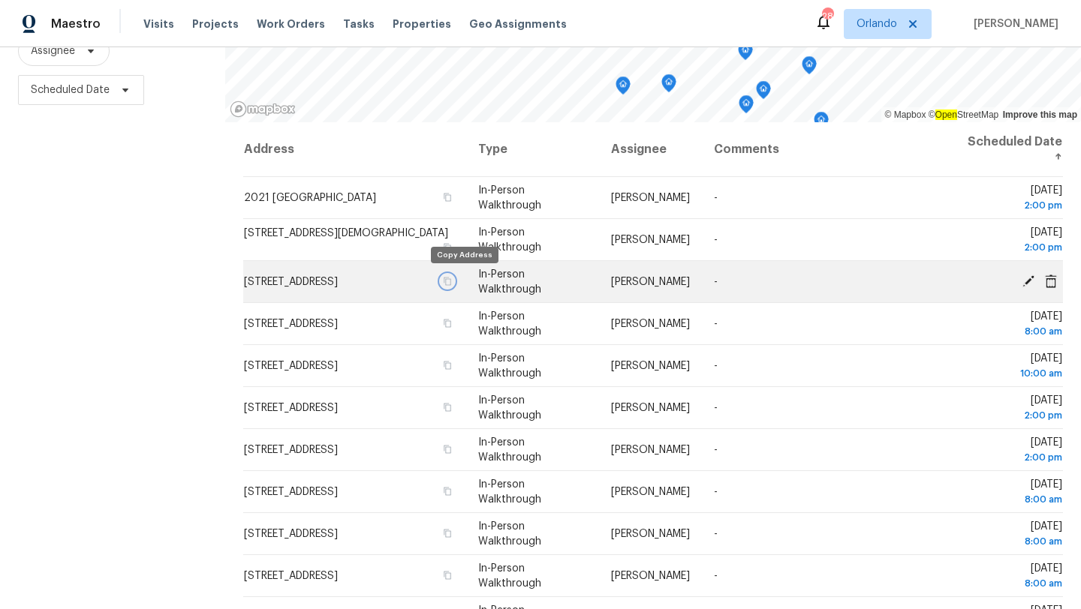
click at [451, 284] on icon "button" at bounding box center [448, 281] width 8 height 8
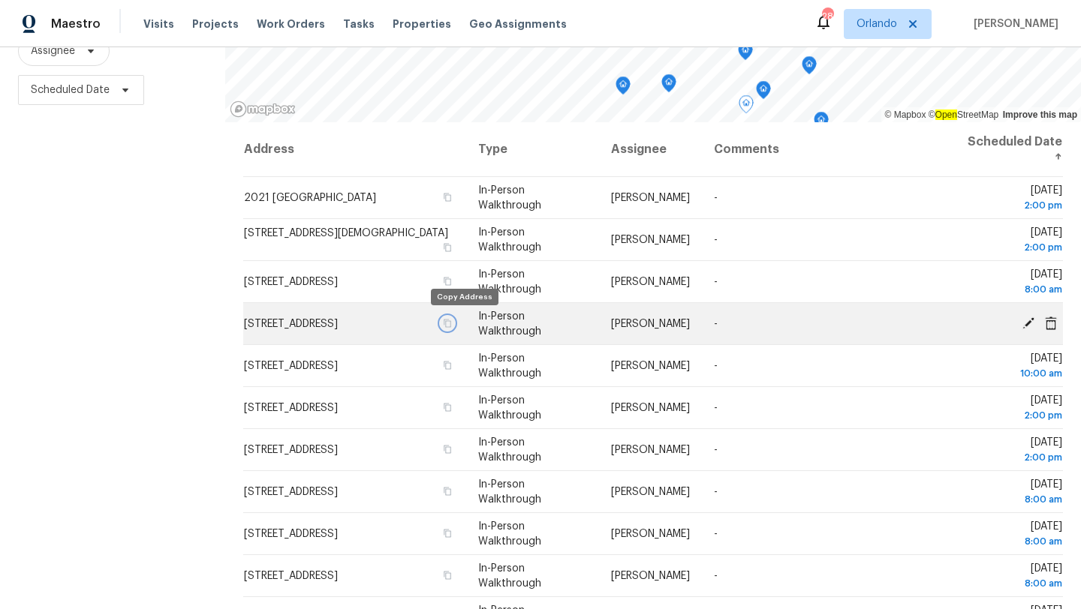
click at [451, 324] on icon "button" at bounding box center [448, 323] width 8 height 8
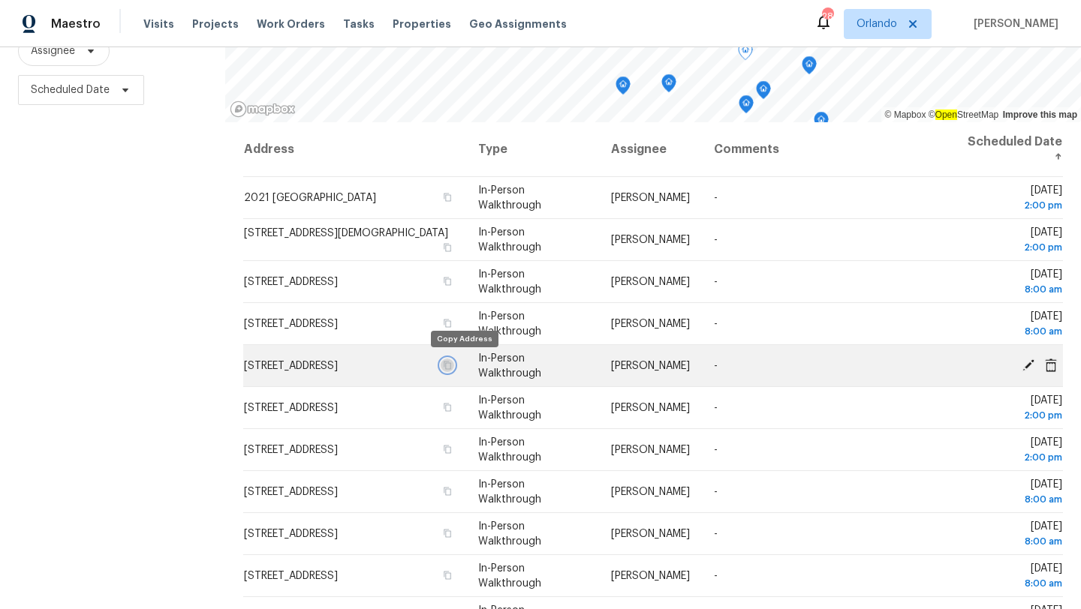
click at [452, 363] on icon "button" at bounding box center [447, 365] width 9 height 9
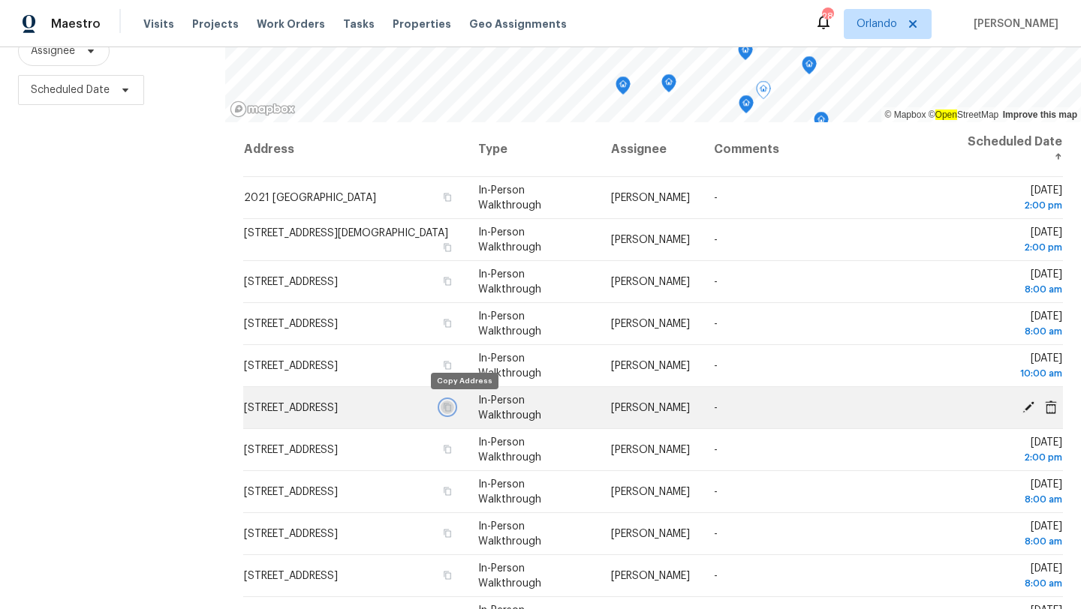
click at [451, 407] on icon "button" at bounding box center [448, 407] width 8 height 8
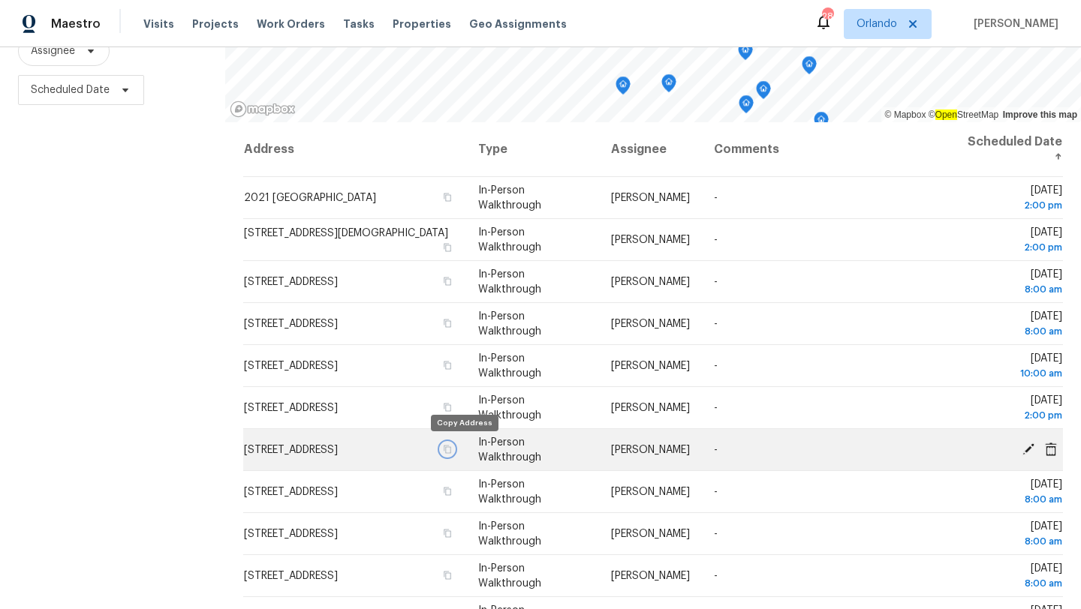
click at [452, 445] on icon "button" at bounding box center [447, 449] width 9 height 9
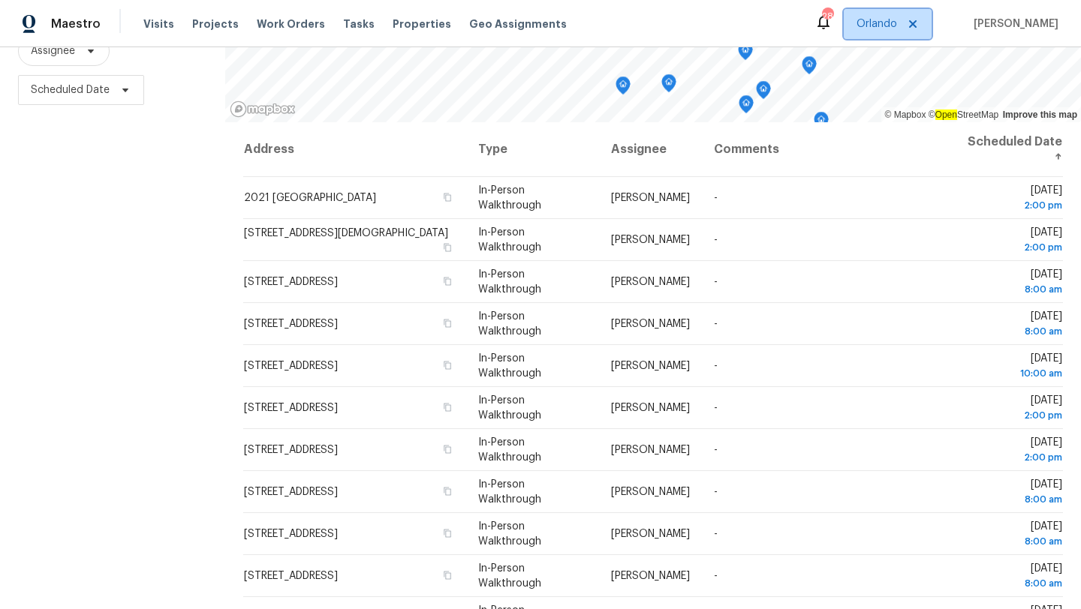
click at [907, 15] on span "Orlando" at bounding box center [888, 24] width 88 height 30
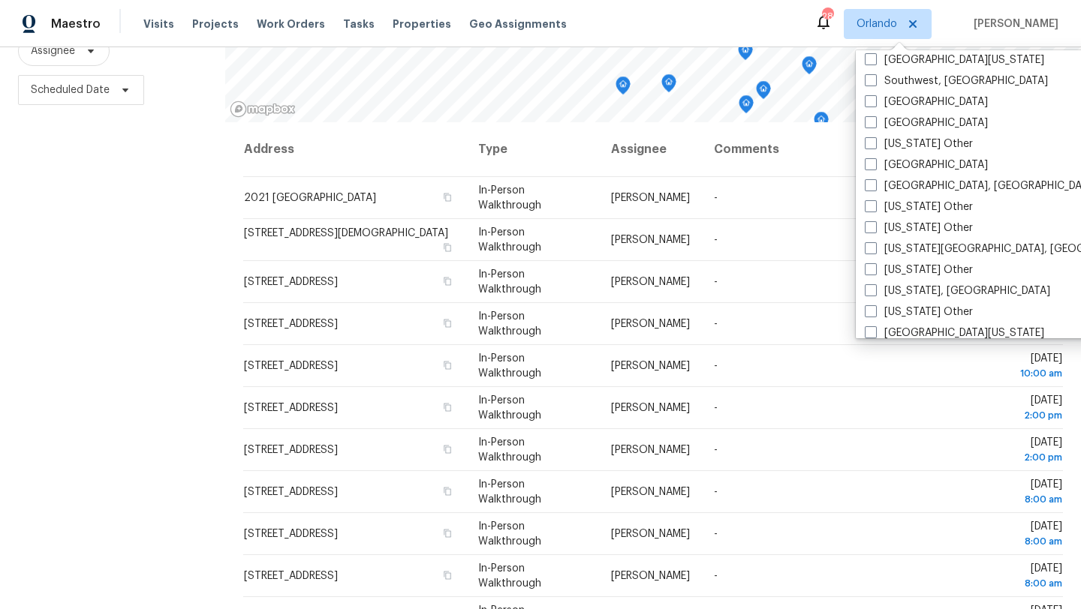
scroll to position [2072, 0]
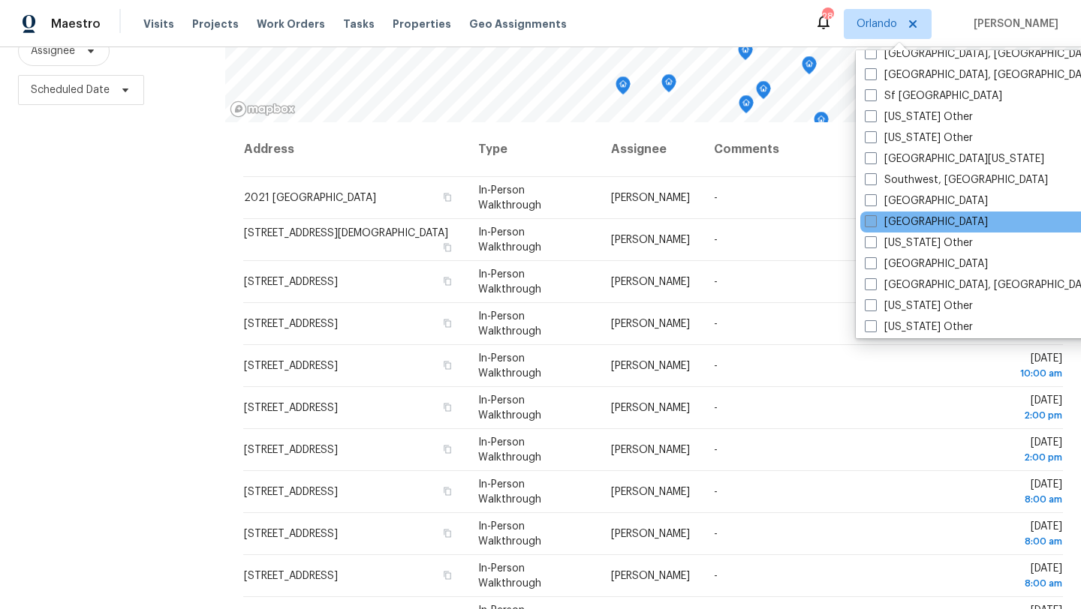
click at [871, 224] on span at bounding box center [871, 221] width 12 height 12
click at [871, 224] on input "[GEOGRAPHIC_DATA]" at bounding box center [870, 220] width 10 height 10
checkbox input "true"
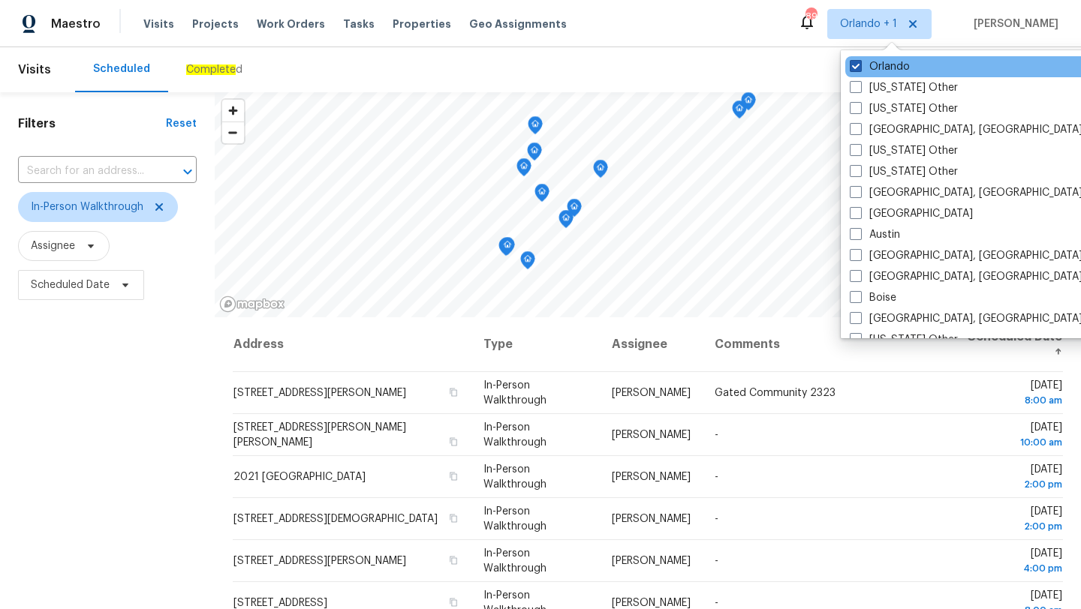
click at [857, 61] on span at bounding box center [856, 66] width 12 height 12
click at [857, 61] on input "Orlando" at bounding box center [855, 64] width 10 height 10
checkbox input "false"
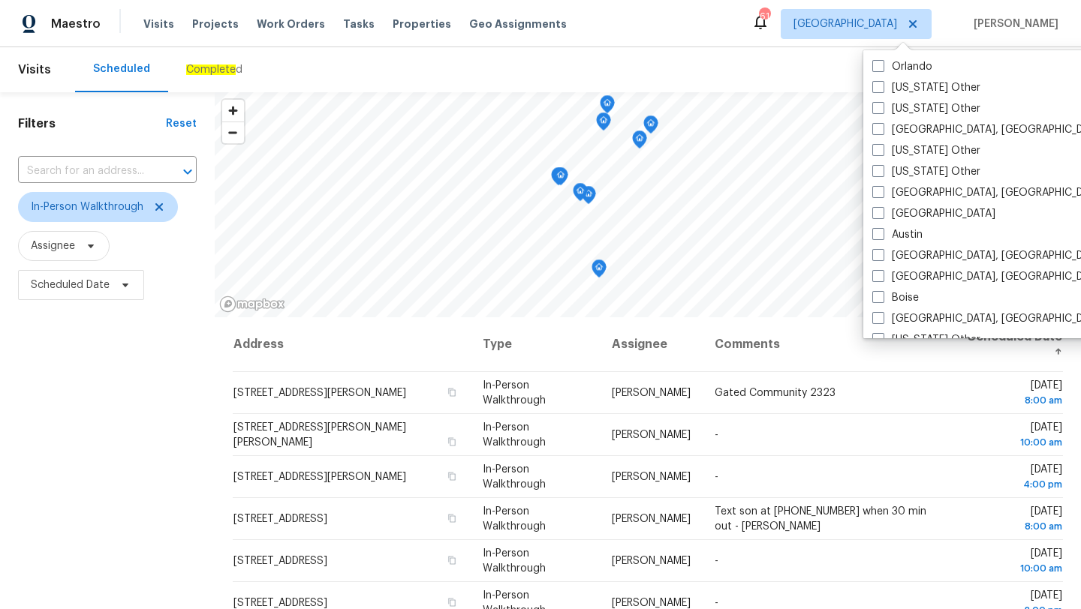
click at [457, 71] on div "Scheduled Complete d" at bounding box center [531, 69] width 913 height 45
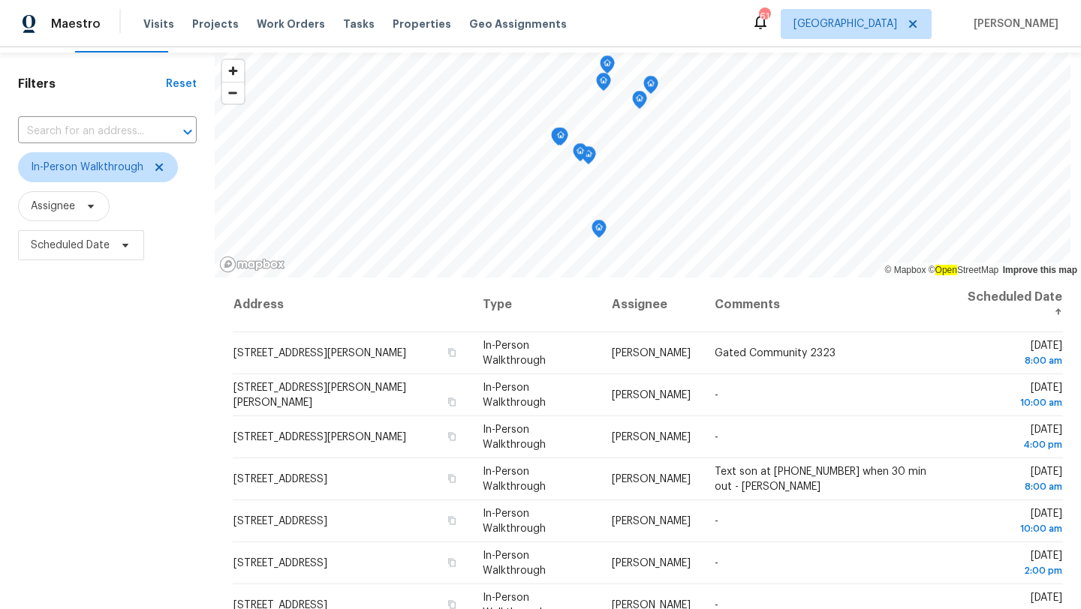
scroll to position [195, 0]
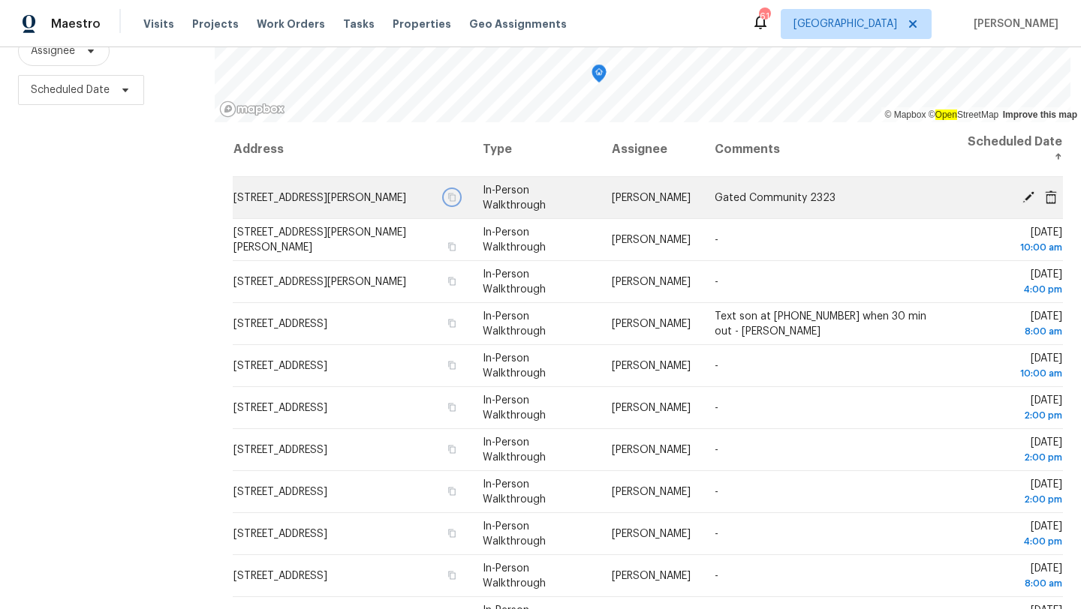
click at [456, 198] on icon "button" at bounding box center [451, 197] width 9 height 9
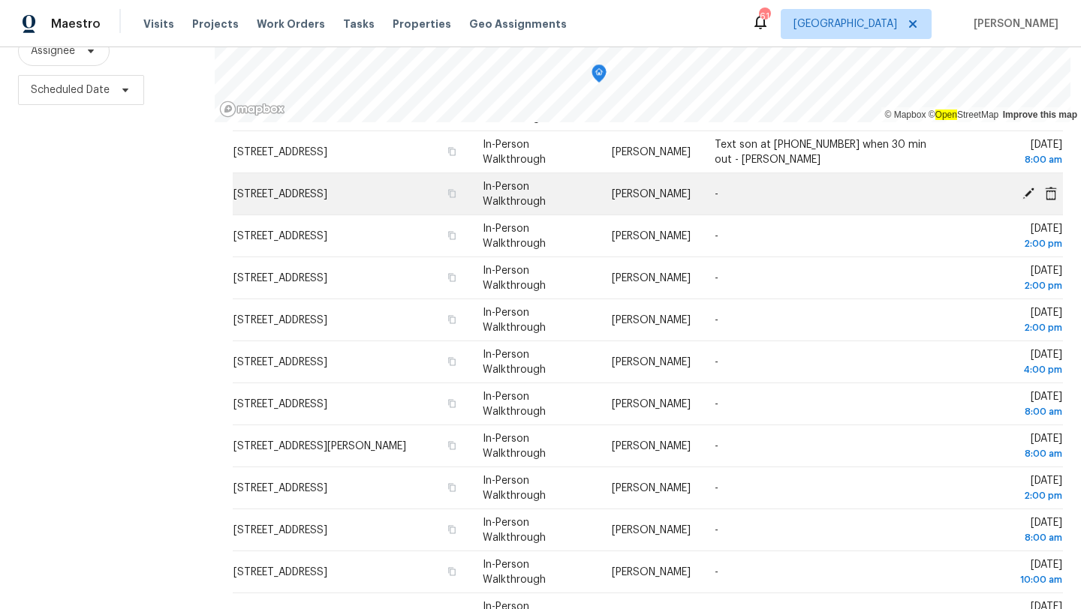
scroll to position [0, 0]
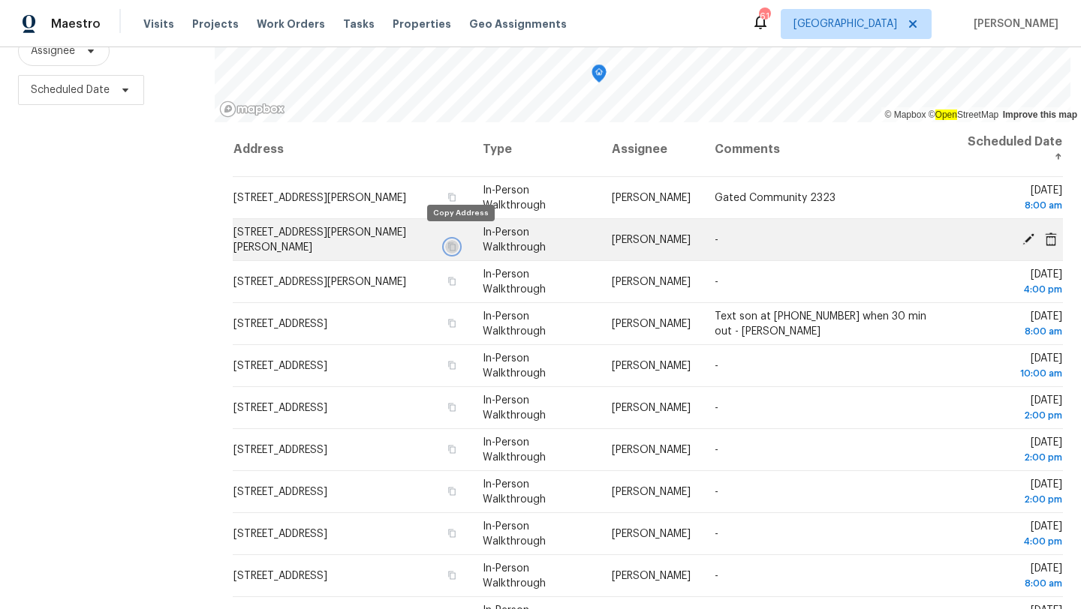
click at [456, 242] on icon "button" at bounding box center [452, 246] width 8 height 8
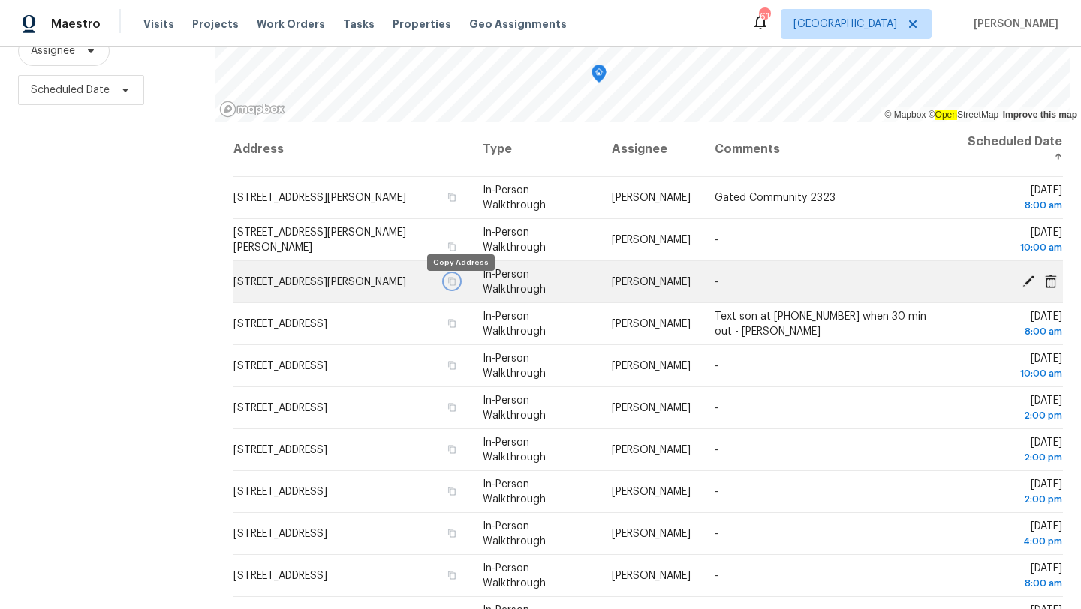
click at [456, 285] on icon "button" at bounding box center [452, 281] width 8 height 8
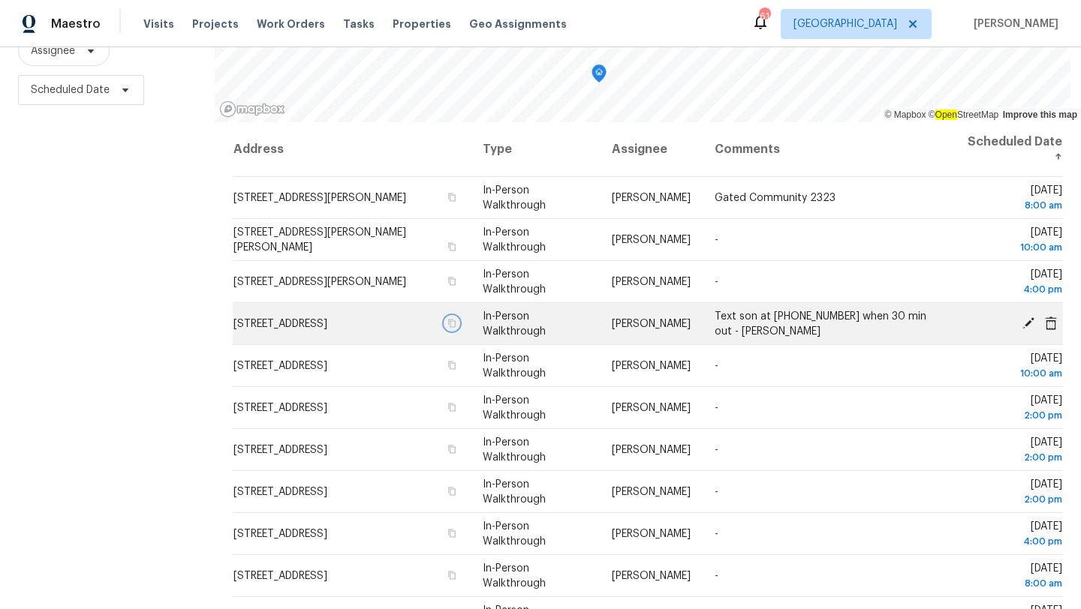
click at [456, 323] on icon "button" at bounding box center [452, 323] width 8 height 8
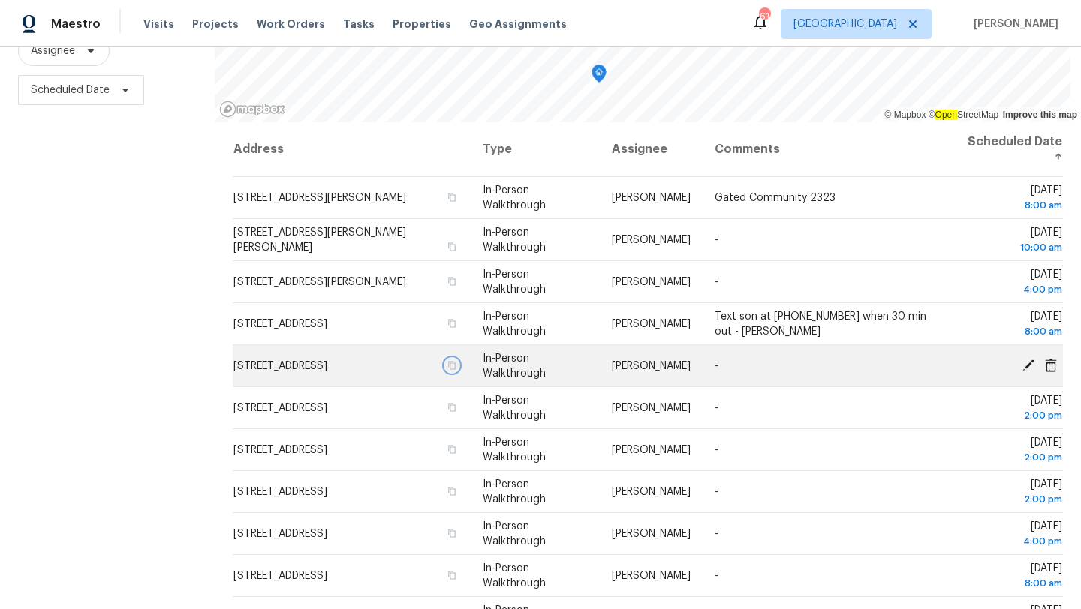
click at [456, 366] on icon "button" at bounding box center [452, 365] width 8 height 8
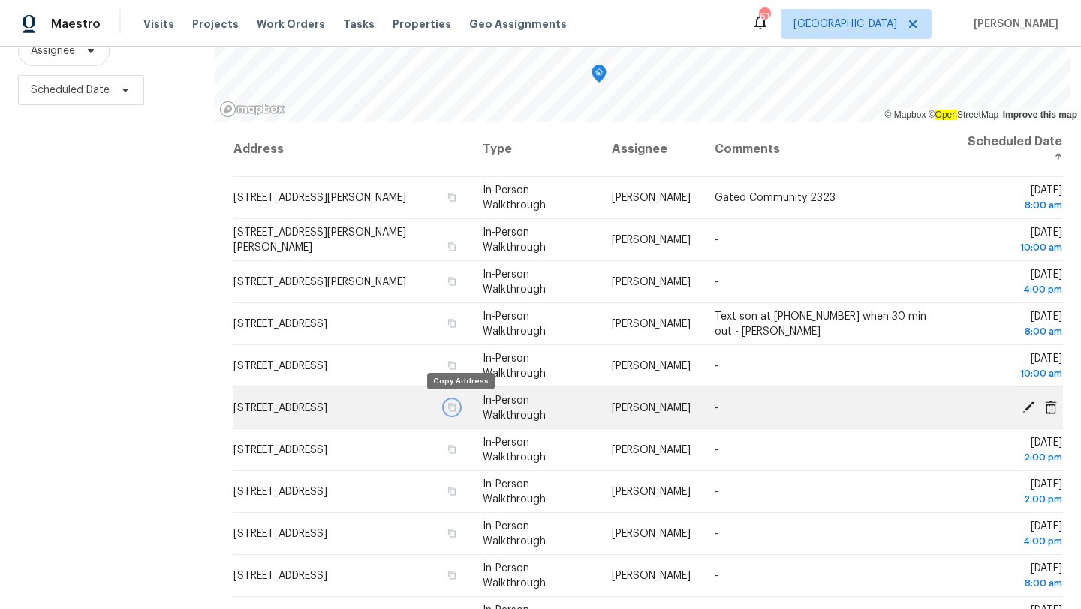
click at [456, 405] on icon "button" at bounding box center [452, 407] width 8 height 8
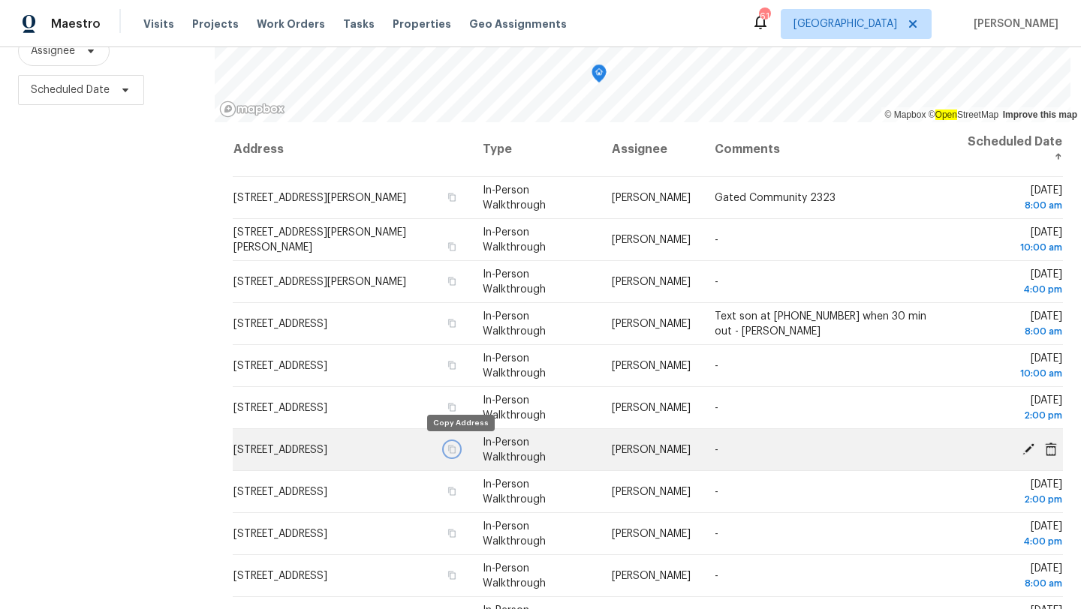
click at [456, 445] on icon "button" at bounding box center [451, 449] width 9 height 9
click at [456, 448] on icon "button" at bounding box center [451, 449] width 9 height 9
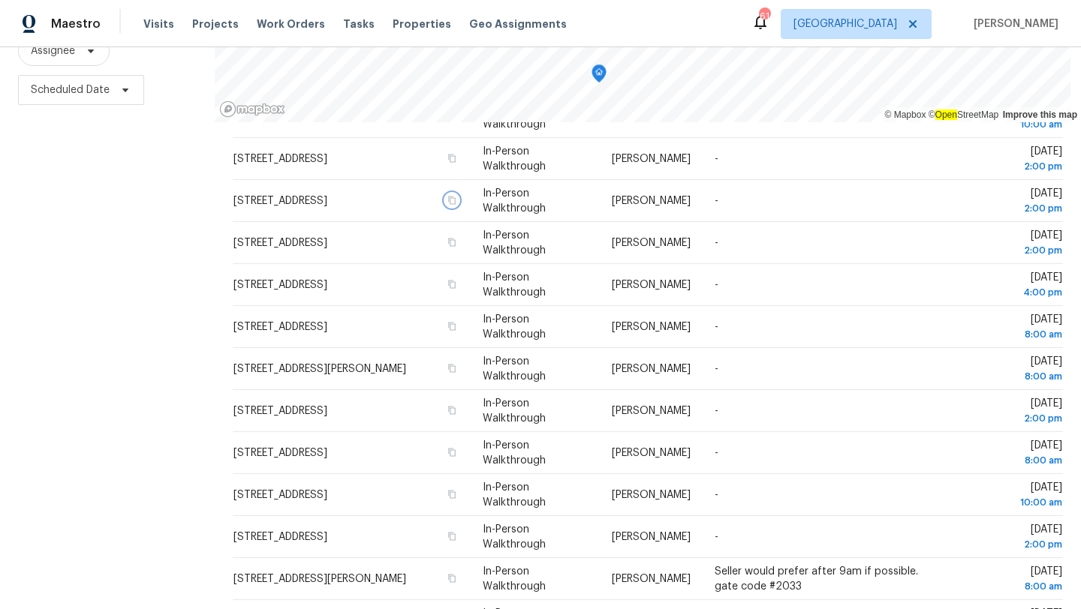
scroll to position [250, 0]
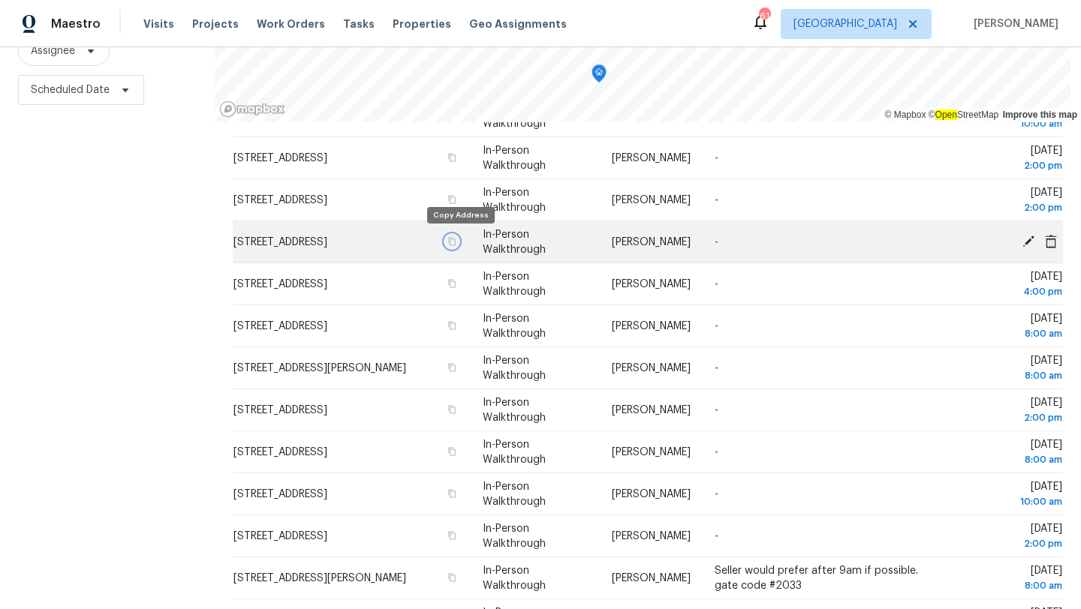
click at [456, 239] on icon "button" at bounding box center [451, 241] width 9 height 9
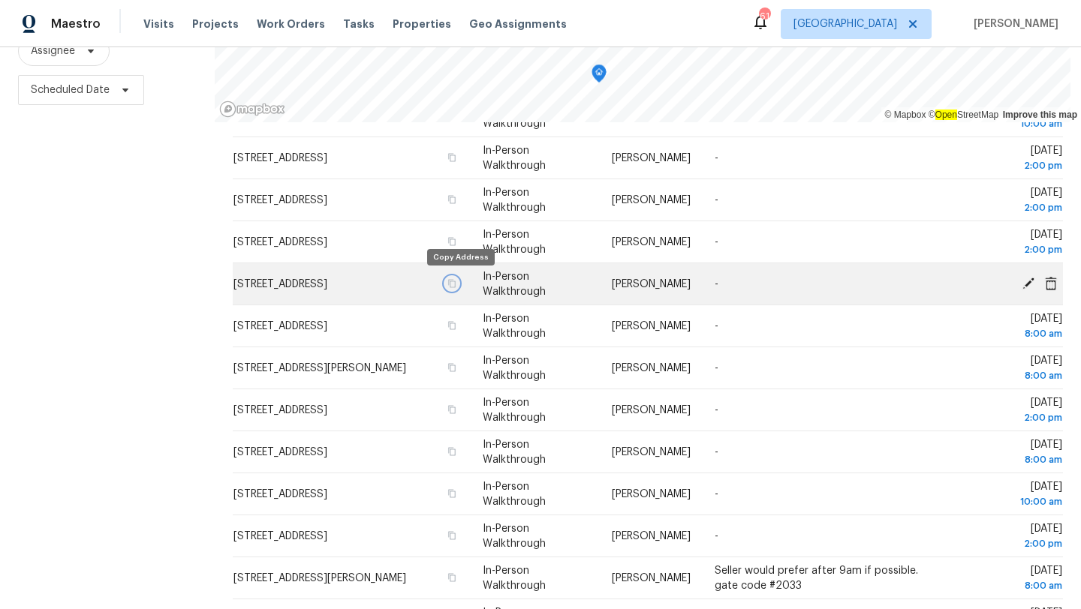
click at [456, 283] on icon "button" at bounding box center [452, 283] width 8 height 8
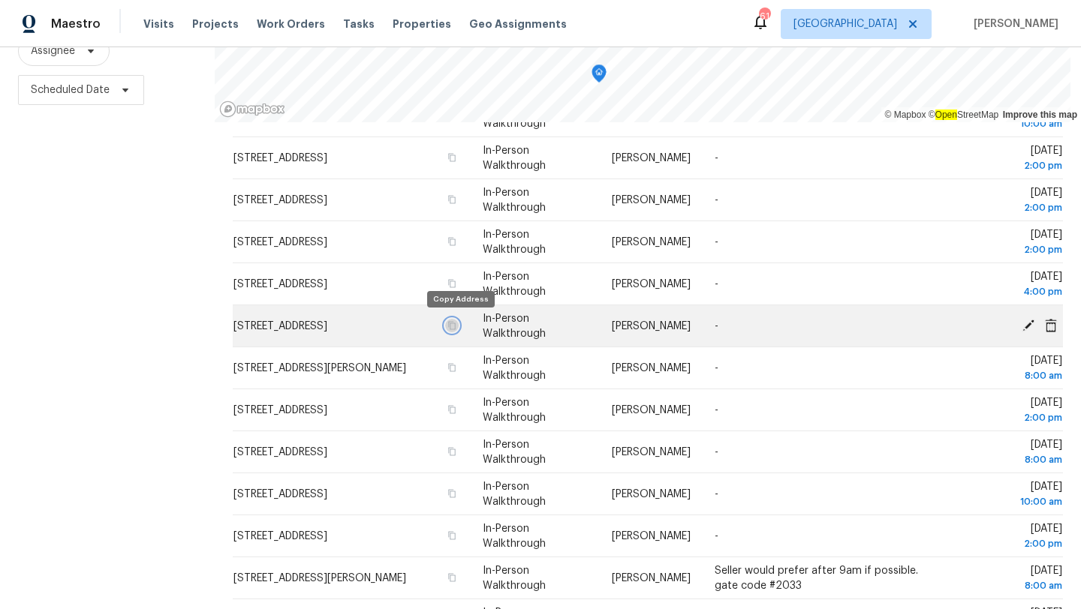
click at [456, 324] on icon "button" at bounding box center [451, 325] width 9 height 9
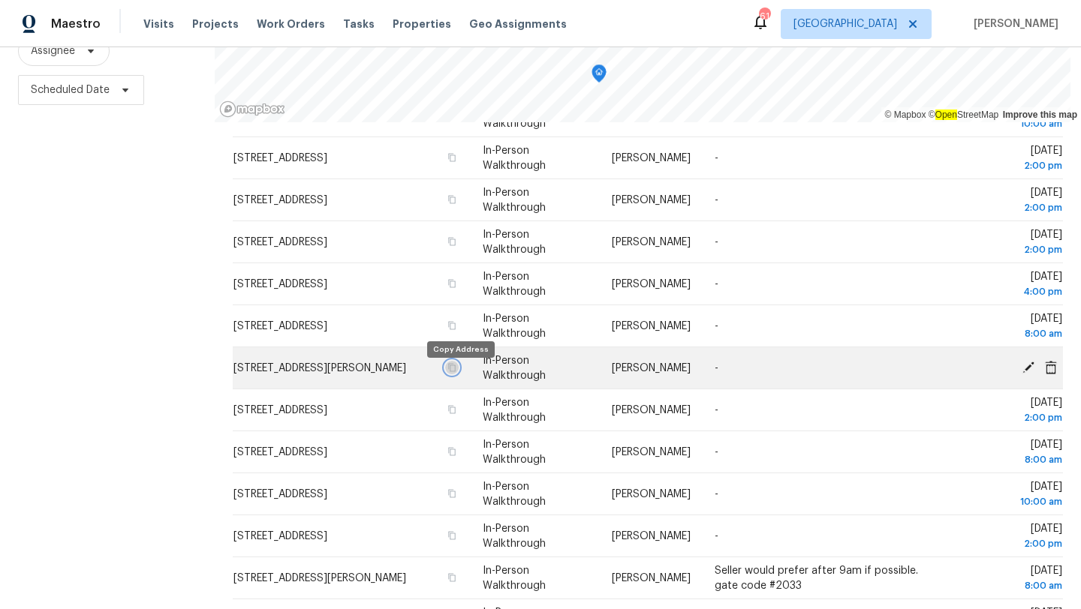
click at [456, 372] on icon "button" at bounding box center [451, 367] width 9 height 9
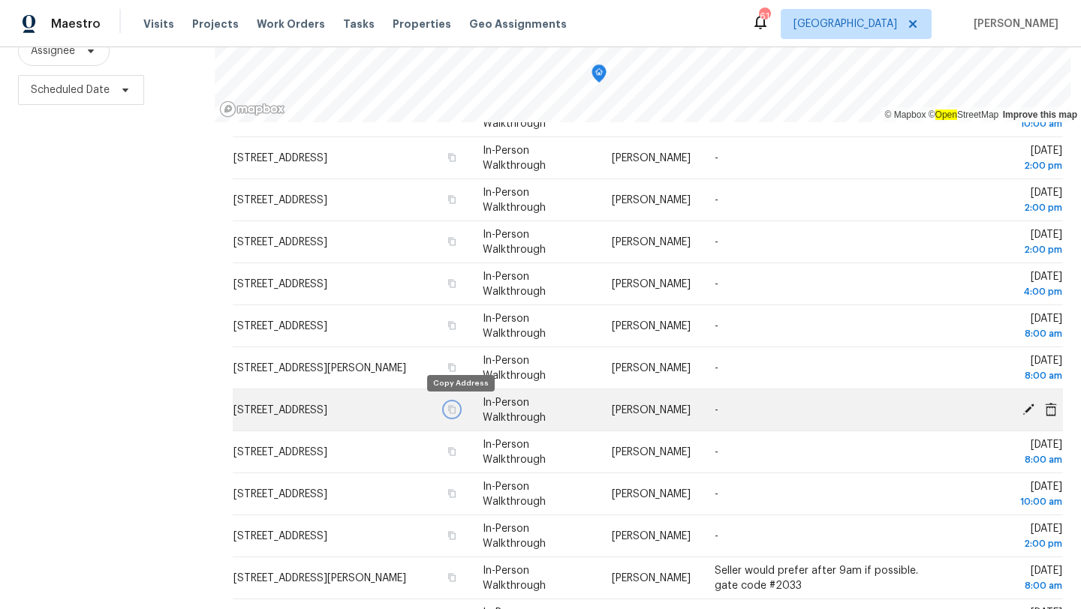
click at [456, 408] on icon "button" at bounding box center [451, 409] width 9 height 9
